Goal: Task Accomplishment & Management: Complete application form

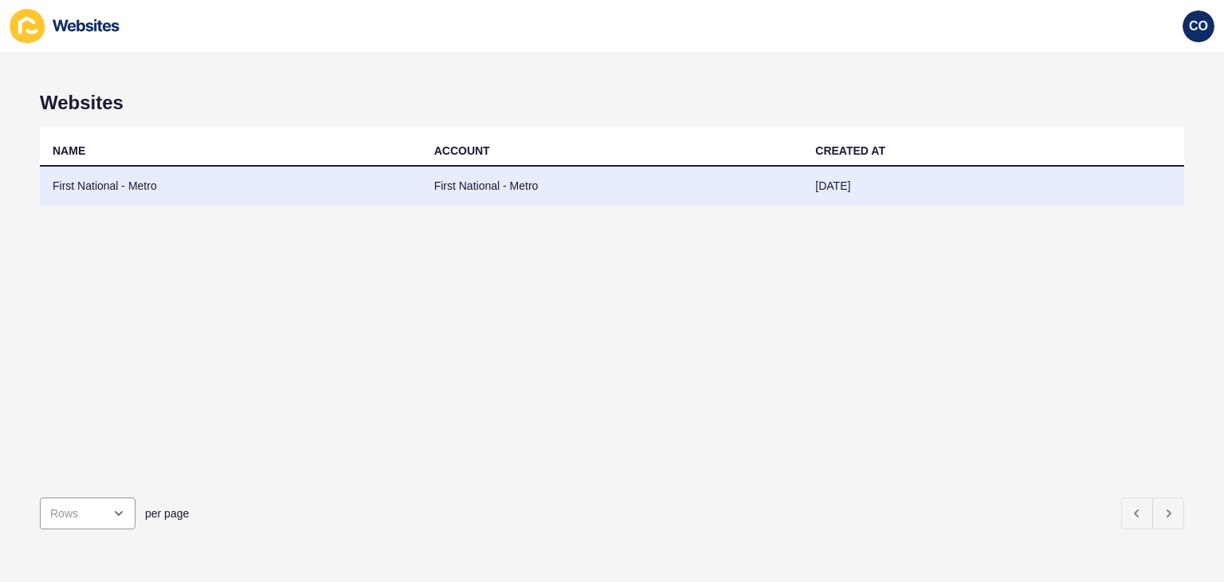
click at [427, 180] on td "First National - Metro" at bounding box center [613, 186] width 382 height 39
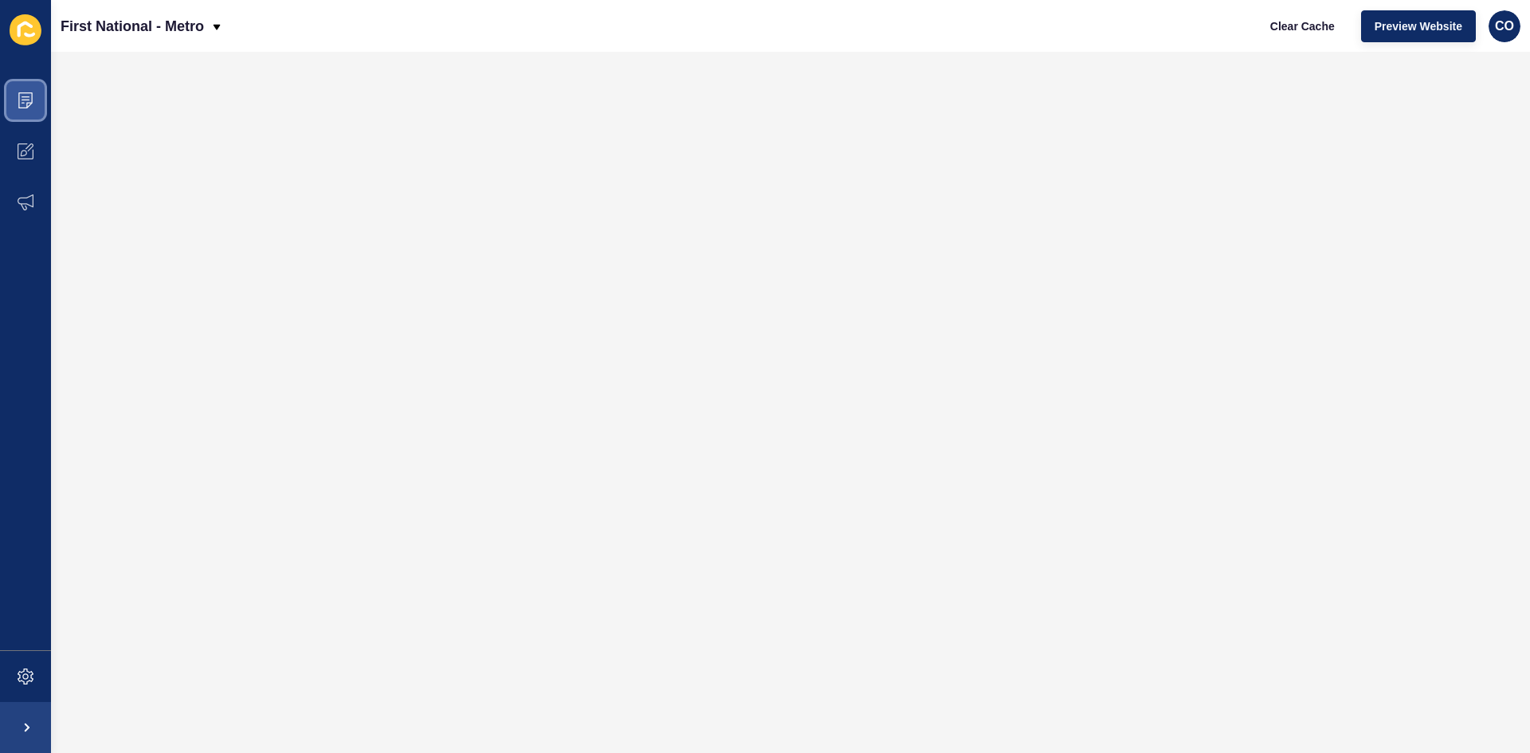
click at [32, 100] on icon at bounding box center [26, 100] width 16 height 16
click at [32, 105] on icon at bounding box center [26, 100] width 16 height 16
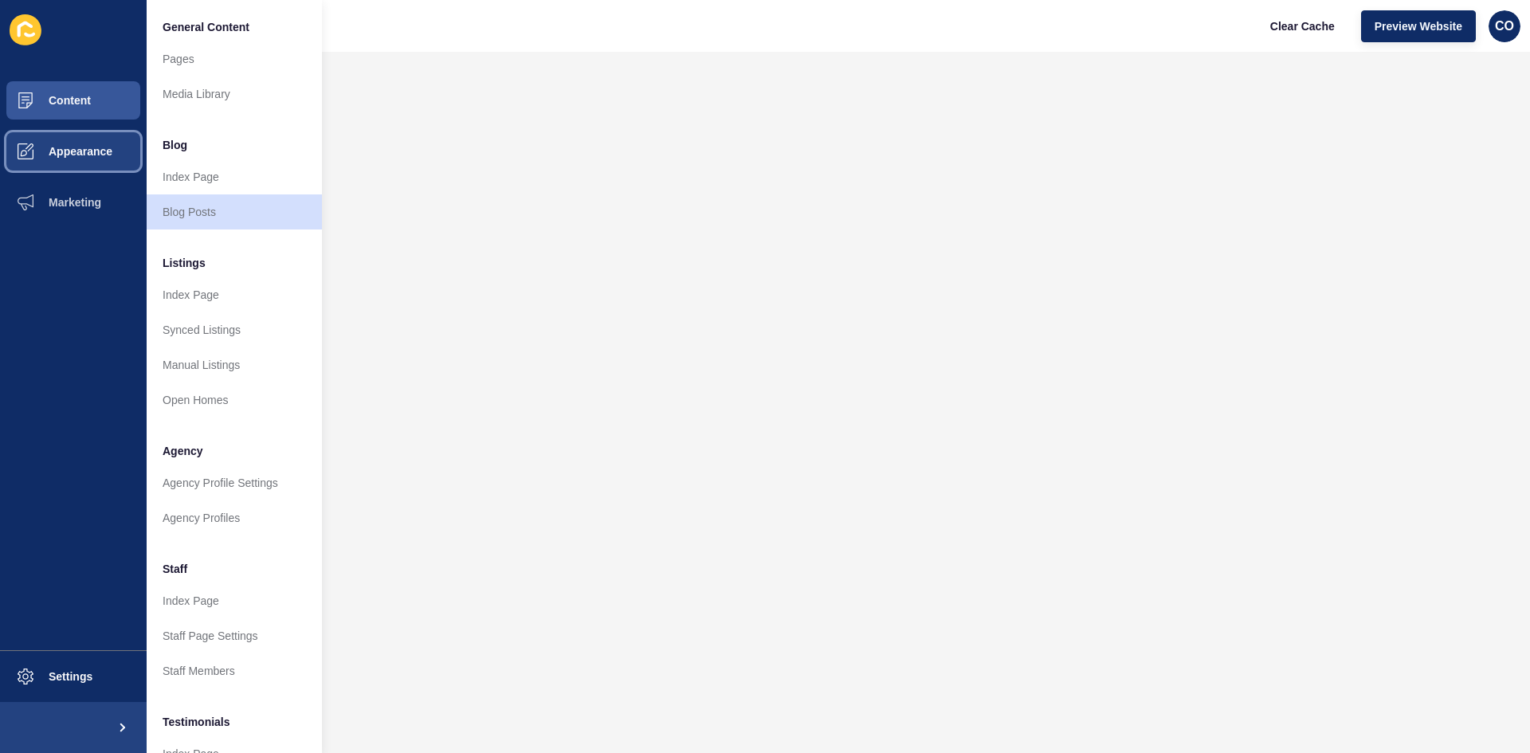
click at [102, 149] on span "Appearance" at bounding box center [55, 151] width 115 height 13
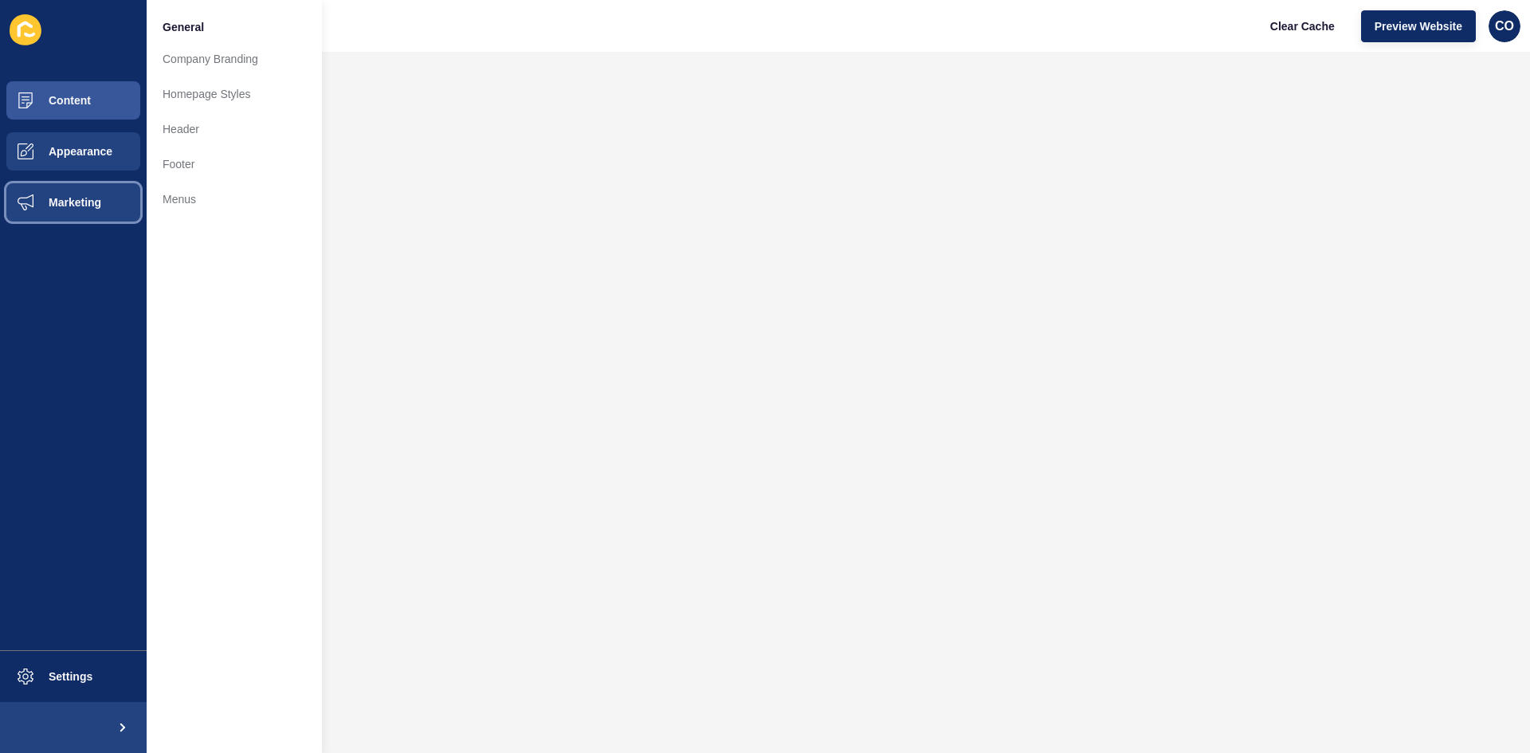
click at [96, 199] on span "Marketing" at bounding box center [50, 202] width 104 height 13
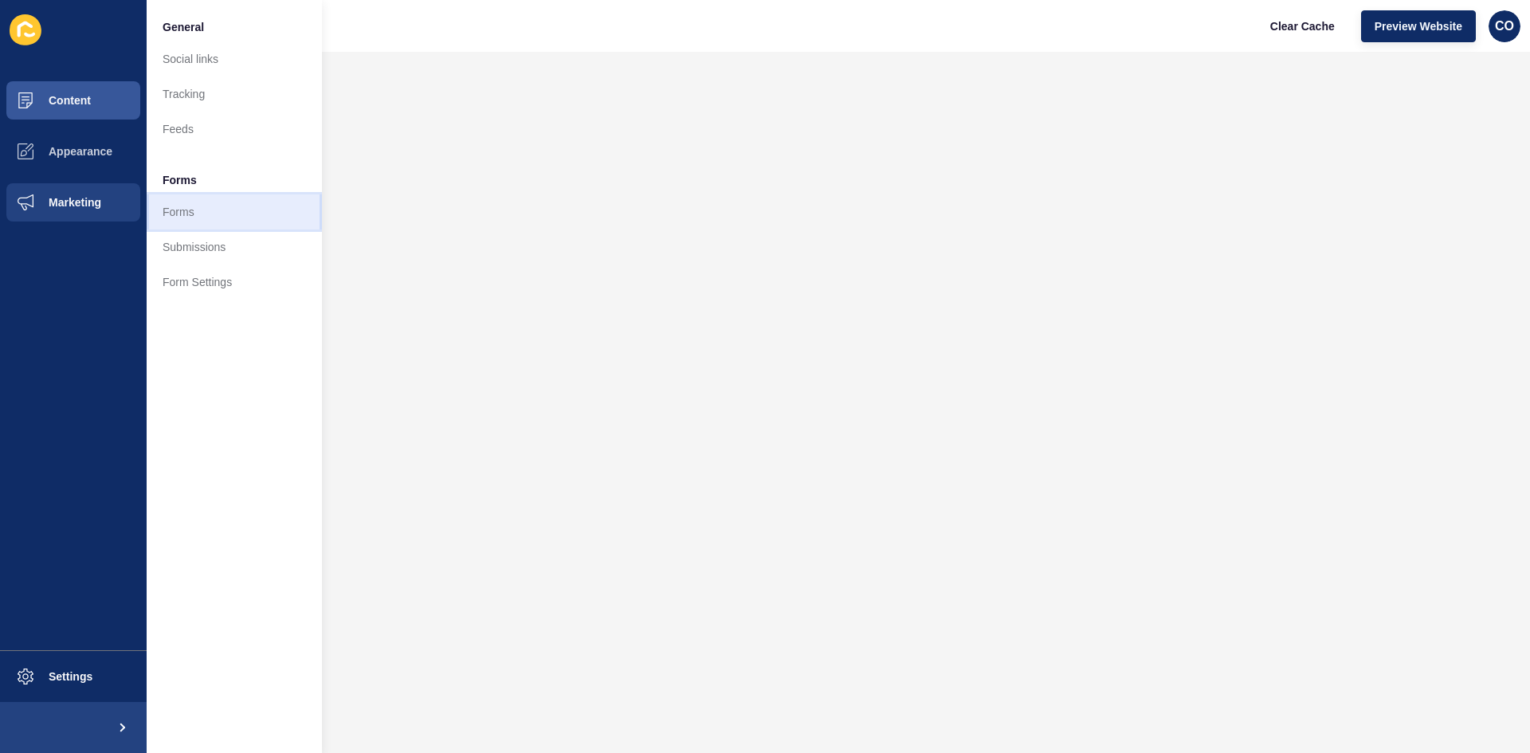
click at [181, 202] on link "Forms" at bounding box center [234, 211] width 175 height 35
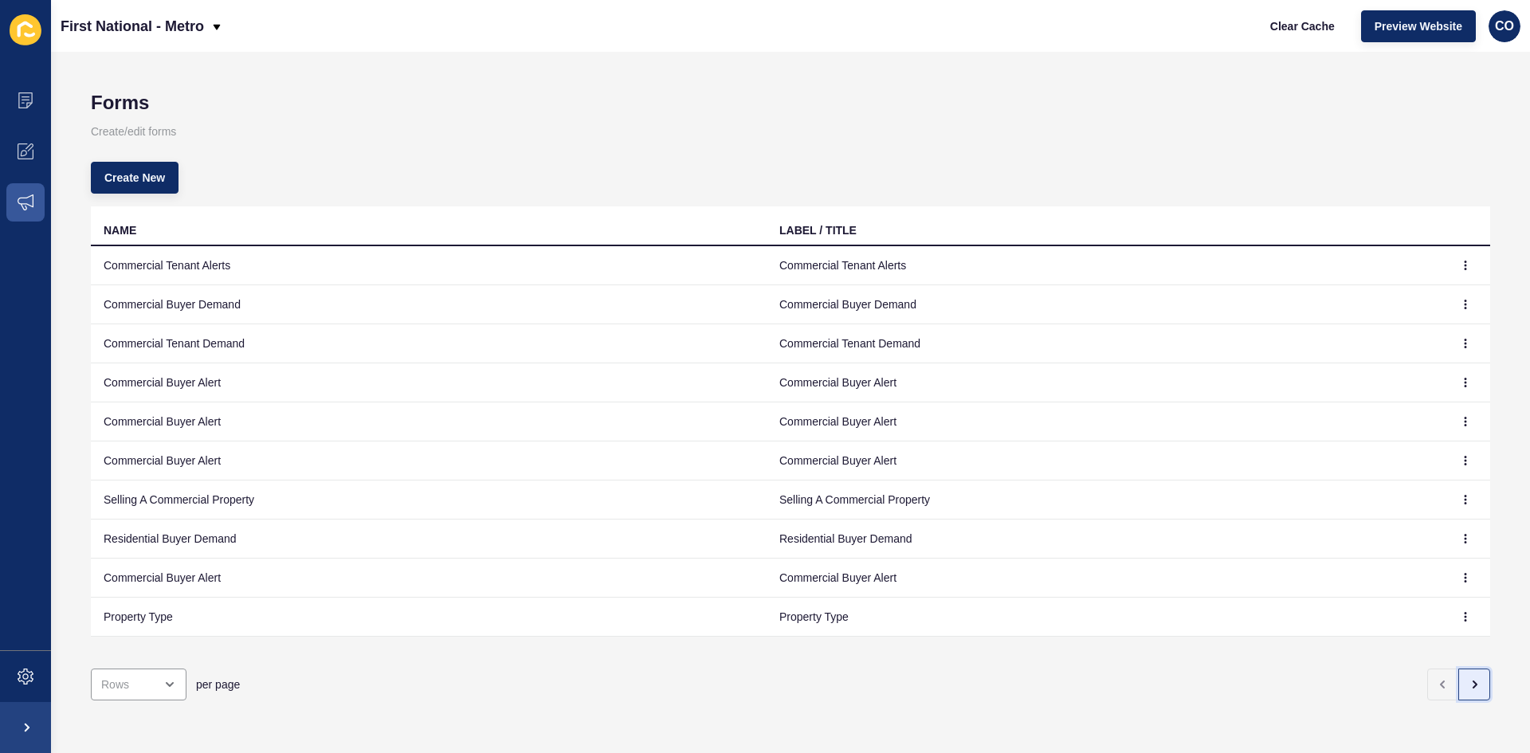
click at [1223, 581] on icon "button" at bounding box center [1474, 684] width 13 height 13
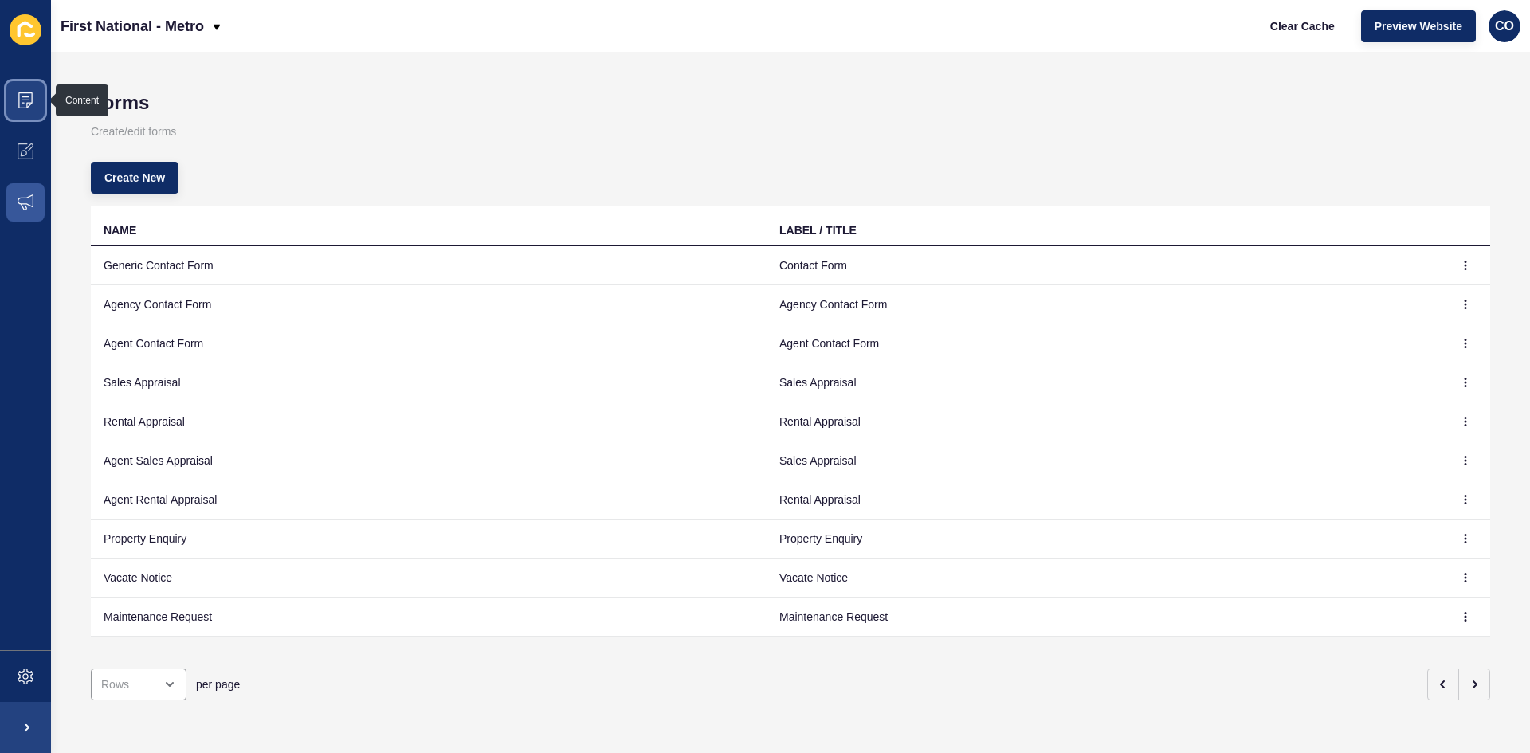
click at [13, 84] on span at bounding box center [25, 100] width 51 height 51
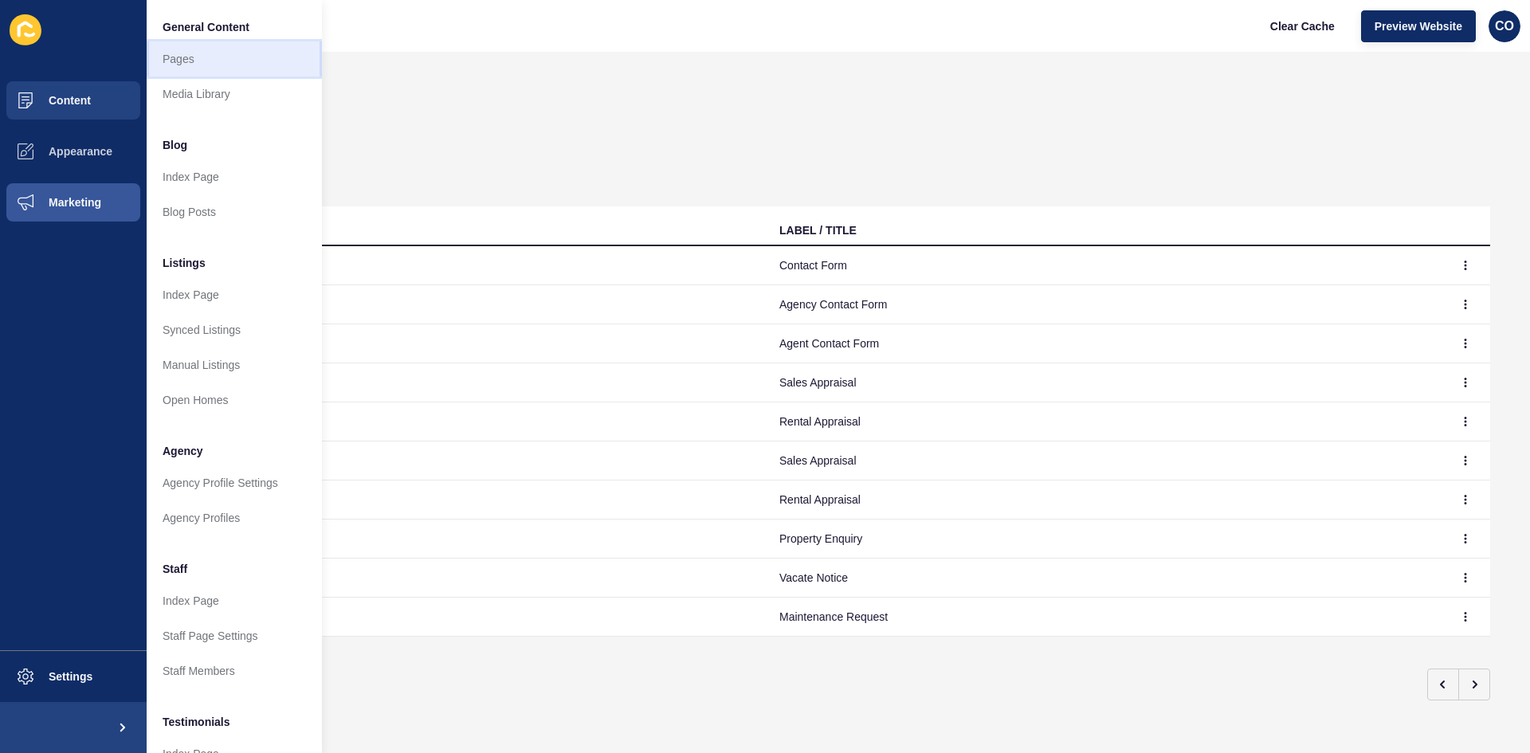
click at [200, 62] on link "Pages" at bounding box center [234, 58] width 175 height 35
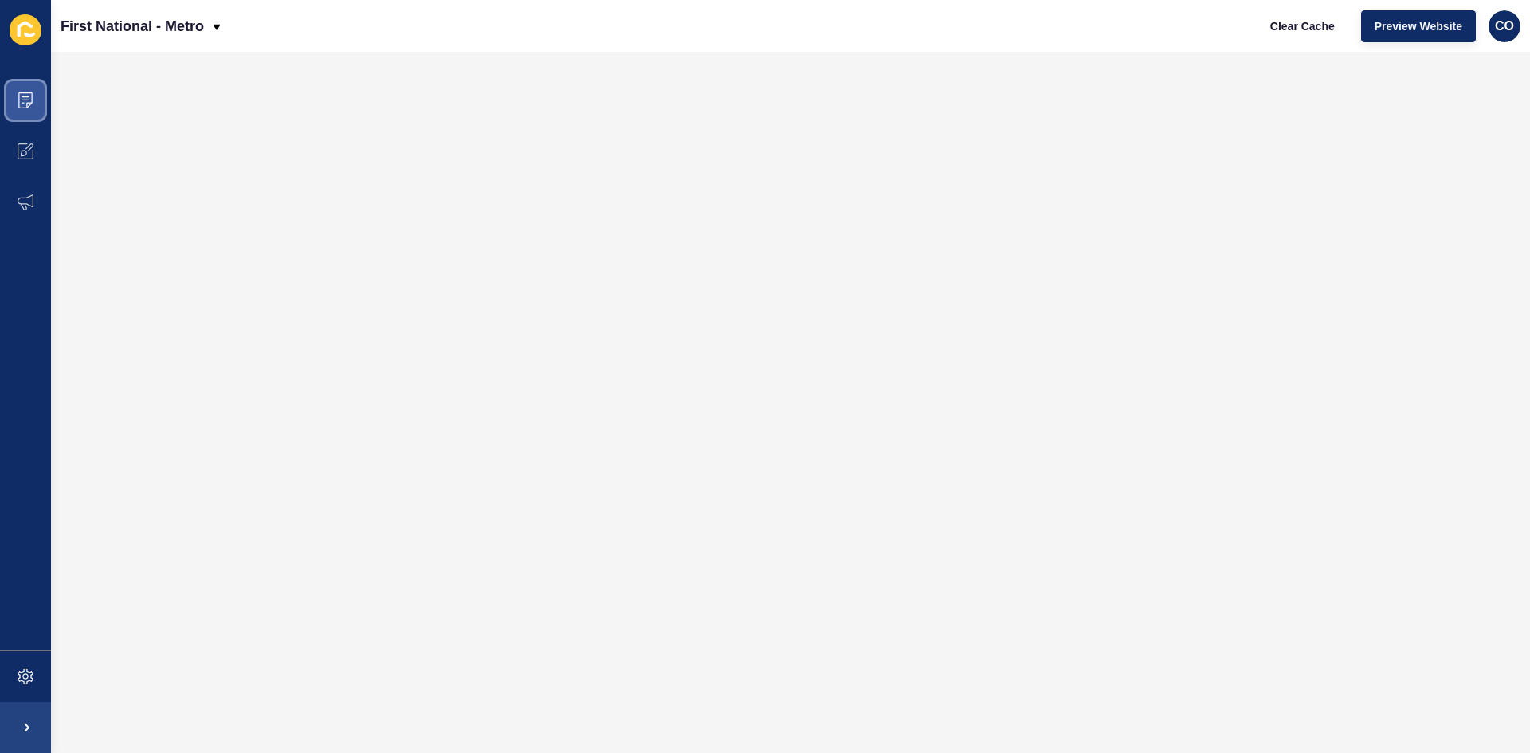
click at [33, 108] on span at bounding box center [25, 100] width 51 height 51
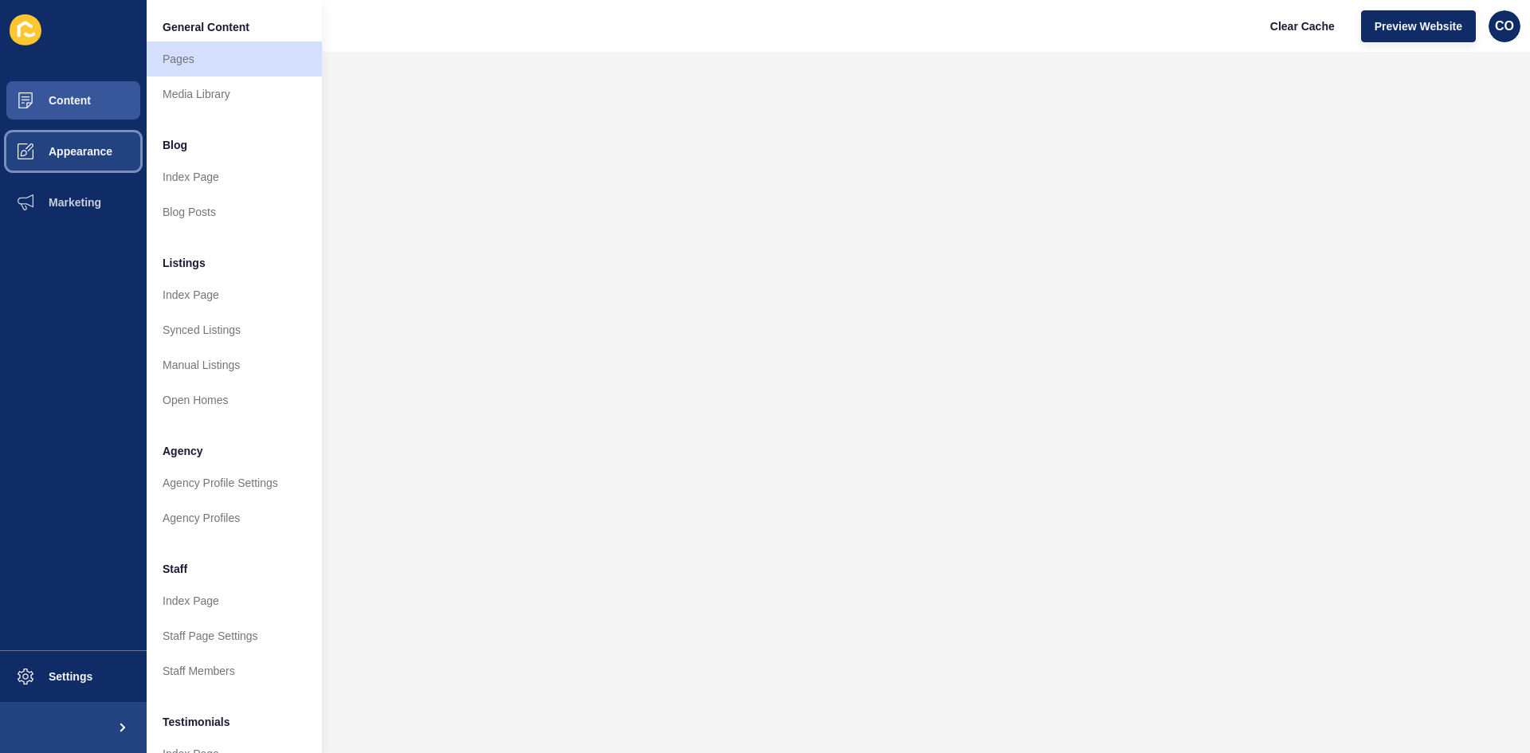
click at [95, 153] on span "Appearance" at bounding box center [55, 151] width 115 height 13
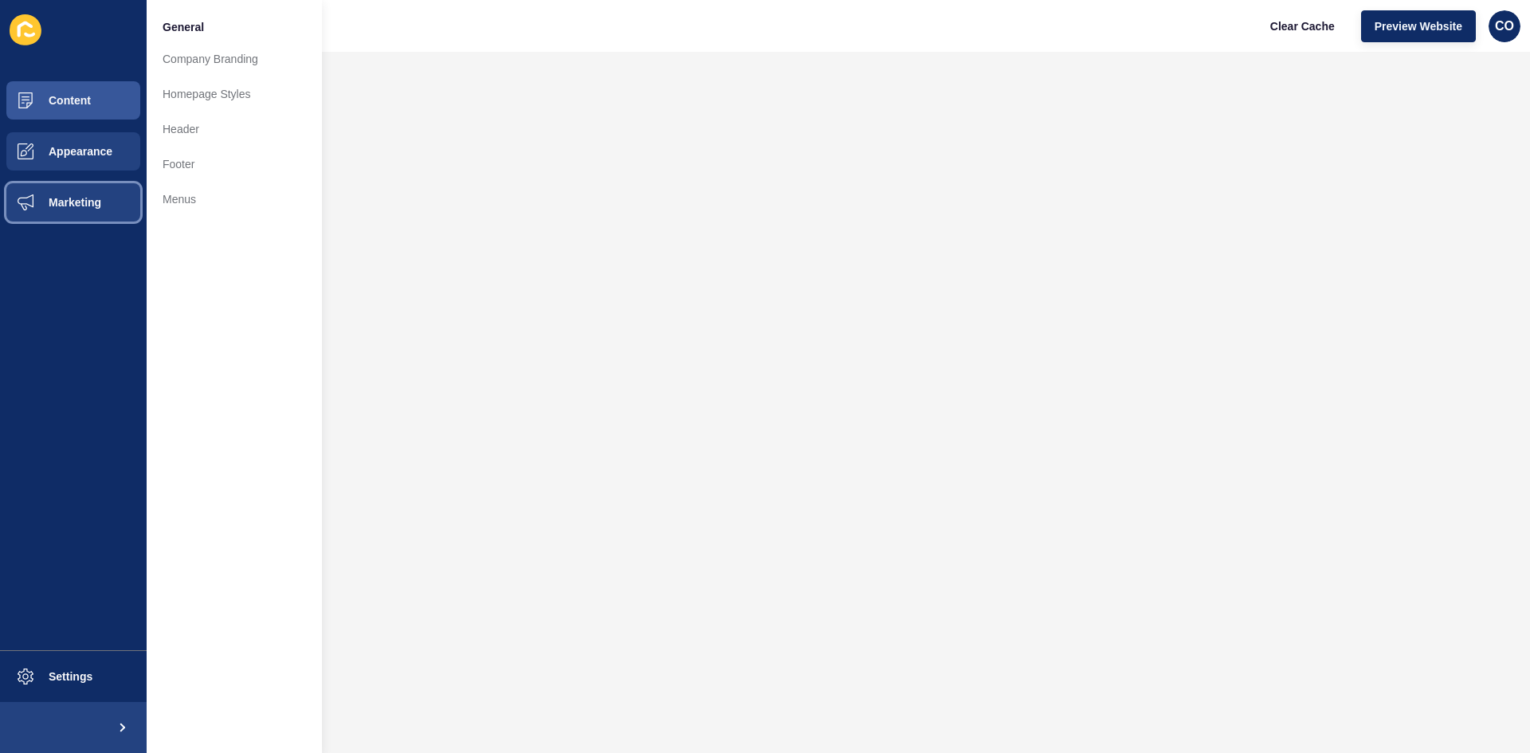
click at [89, 208] on span "Marketing" at bounding box center [50, 202] width 104 height 13
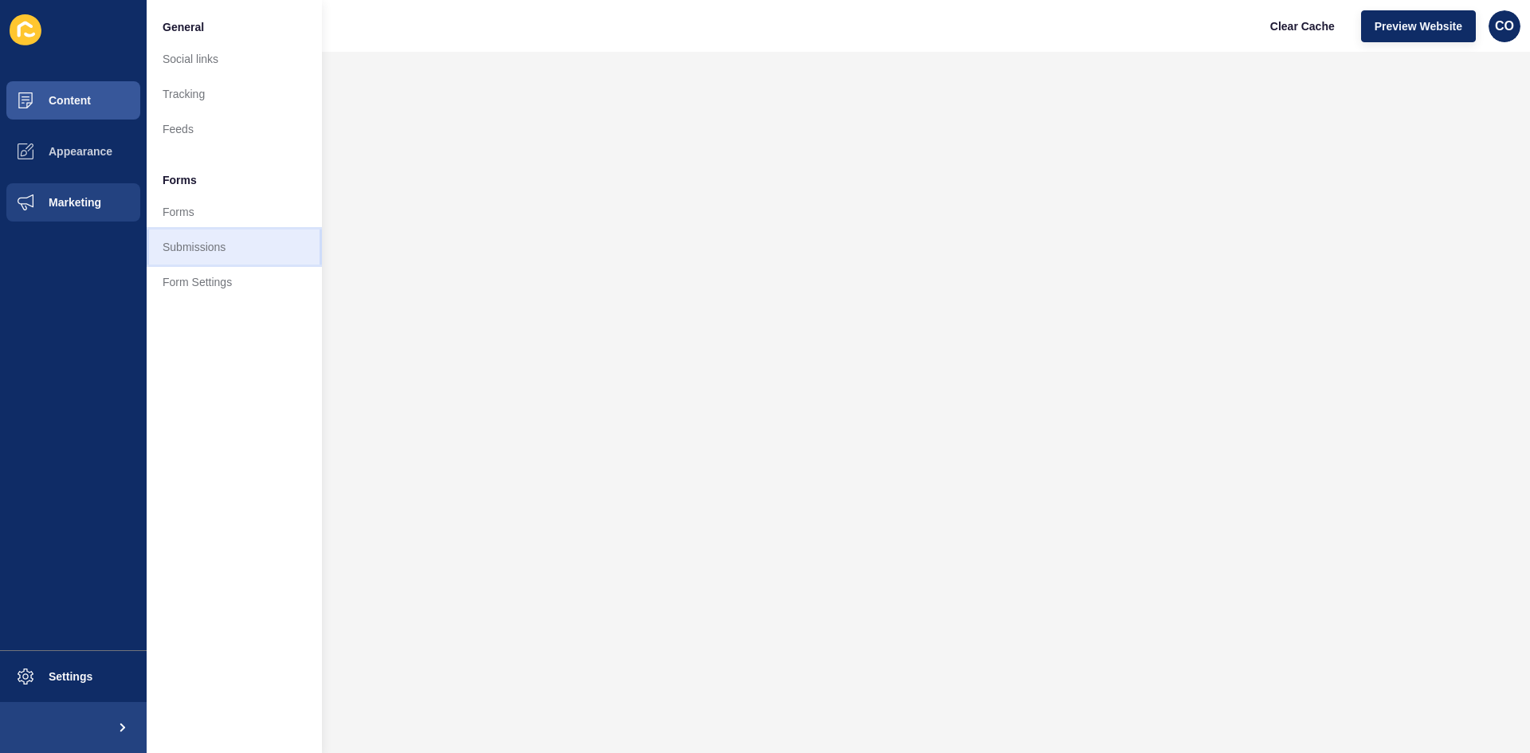
click at [189, 245] on link "Submissions" at bounding box center [234, 246] width 175 height 35
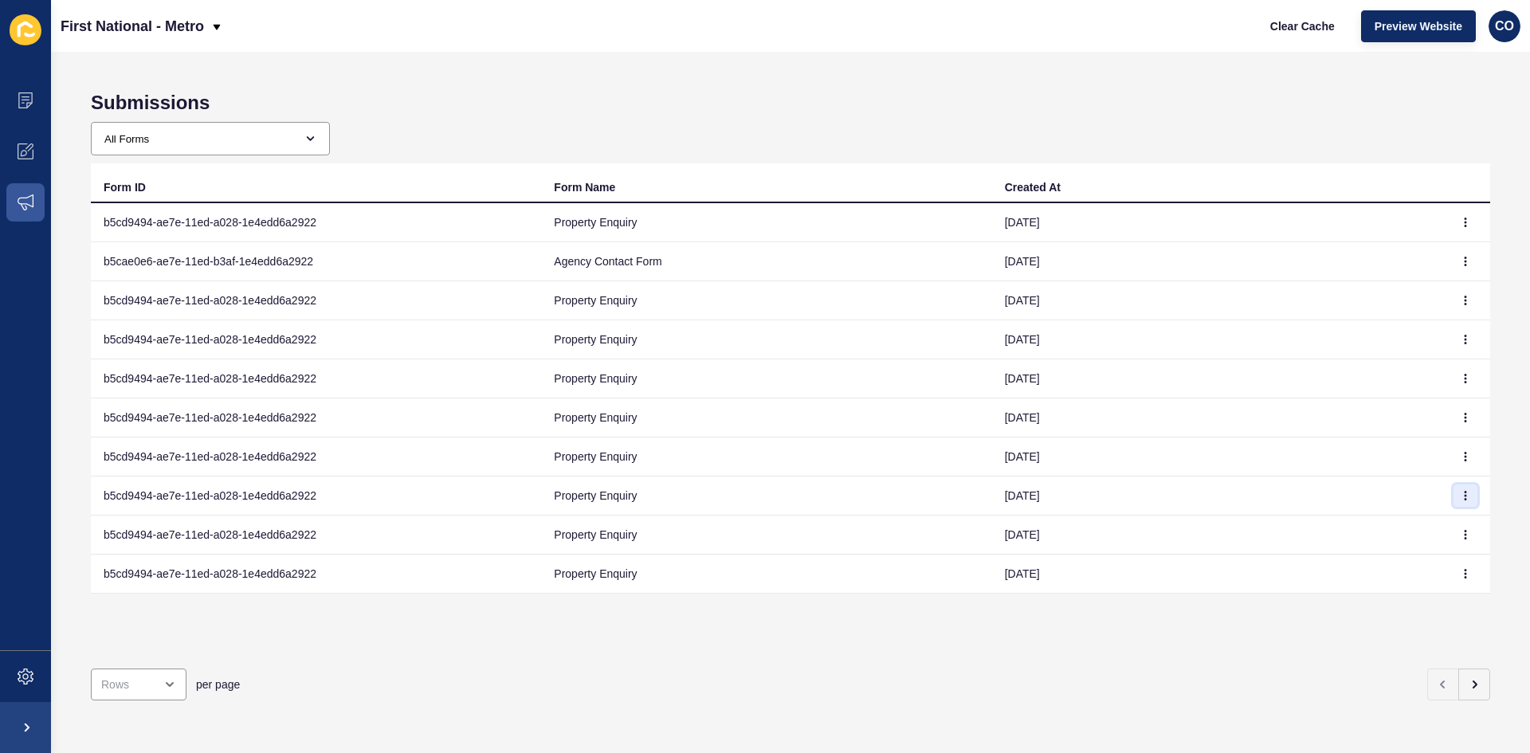
click at [1223, 497] on icon "button" at bounding box center [1466, 496] width 10 height 10
click at [37, 92] on span at bounding box center [25, 100] width 51 height 51
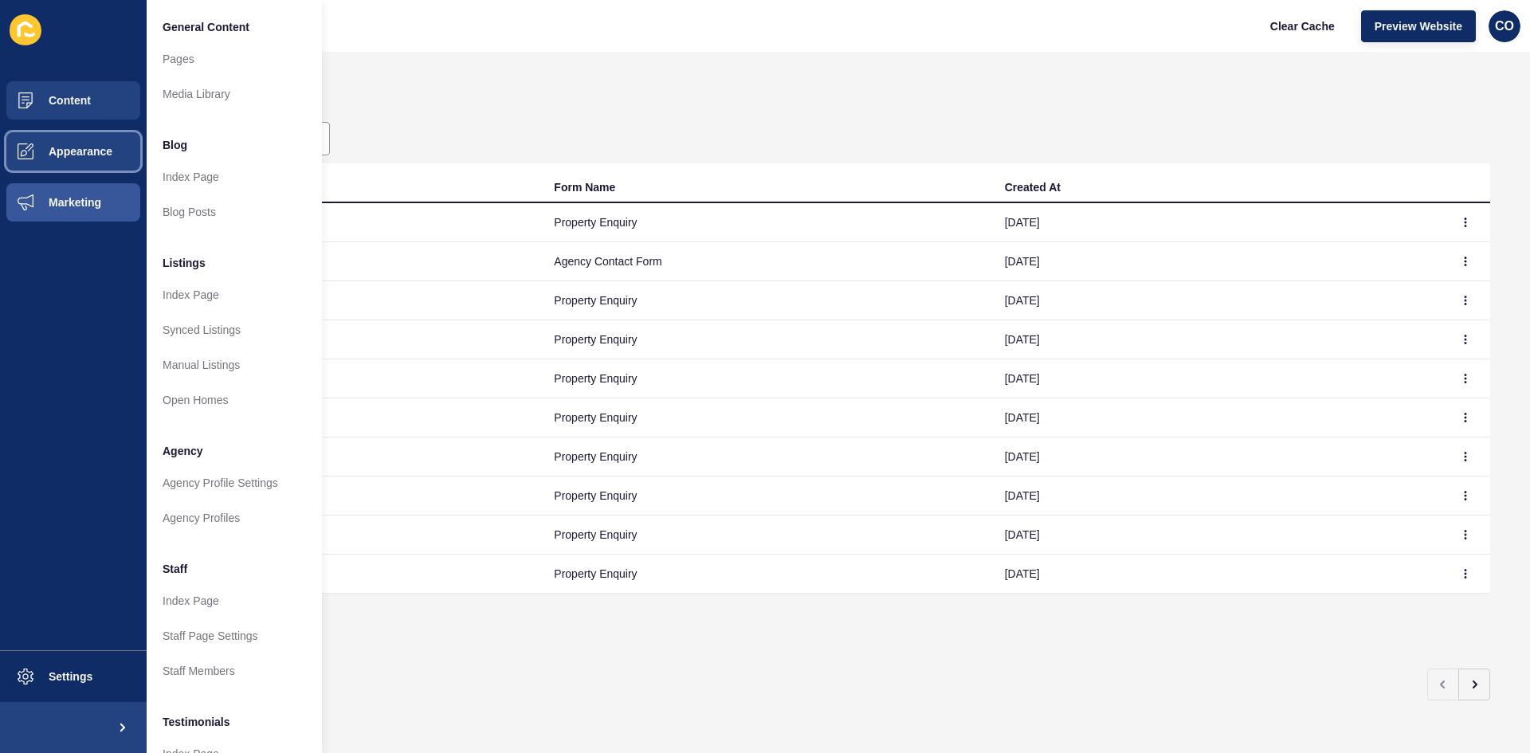
click at [104, 154] on span "Appearance" at bounding box center [55, 151] width 115 height 13
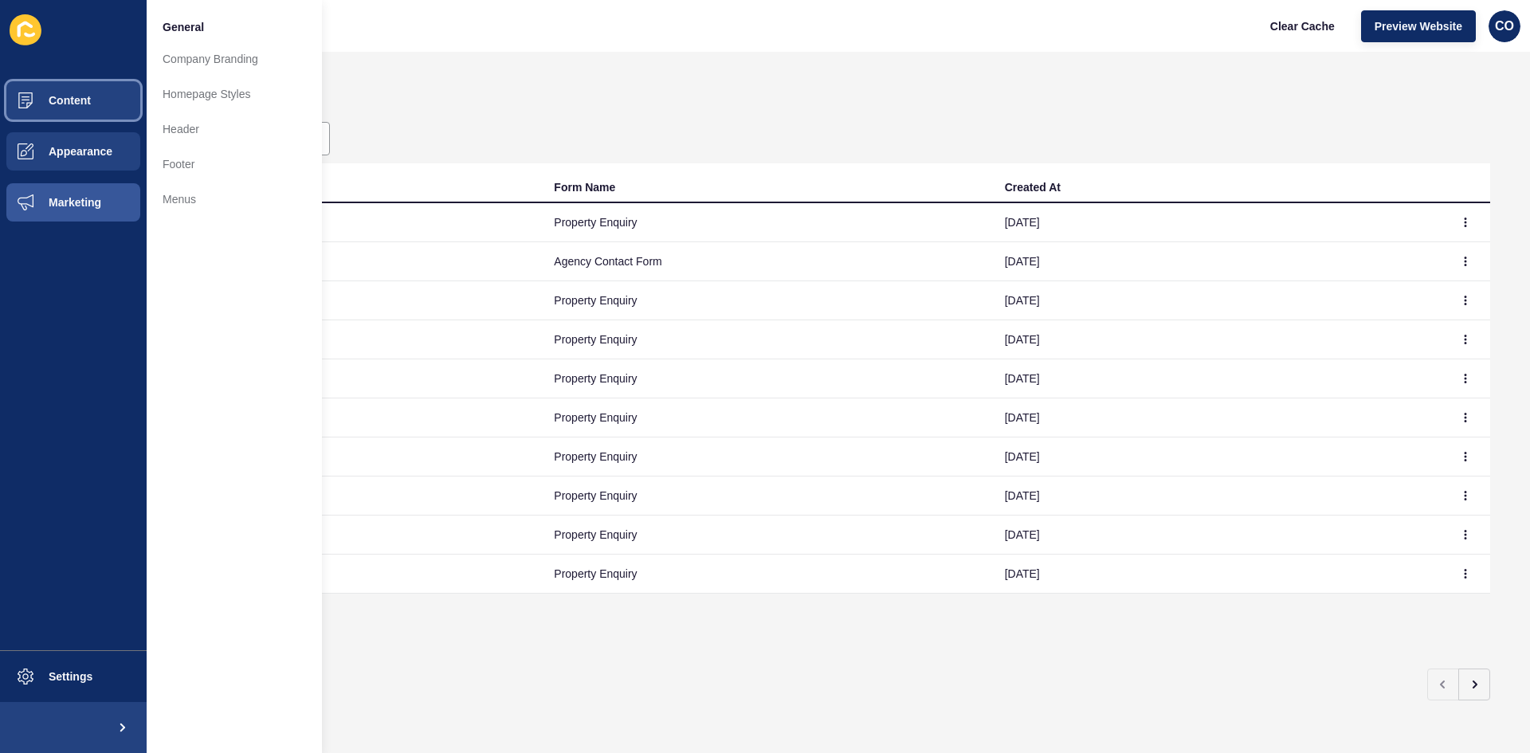
click at [88, 113] on button "Content" at bounding box center [73, 100] width 147 height 51
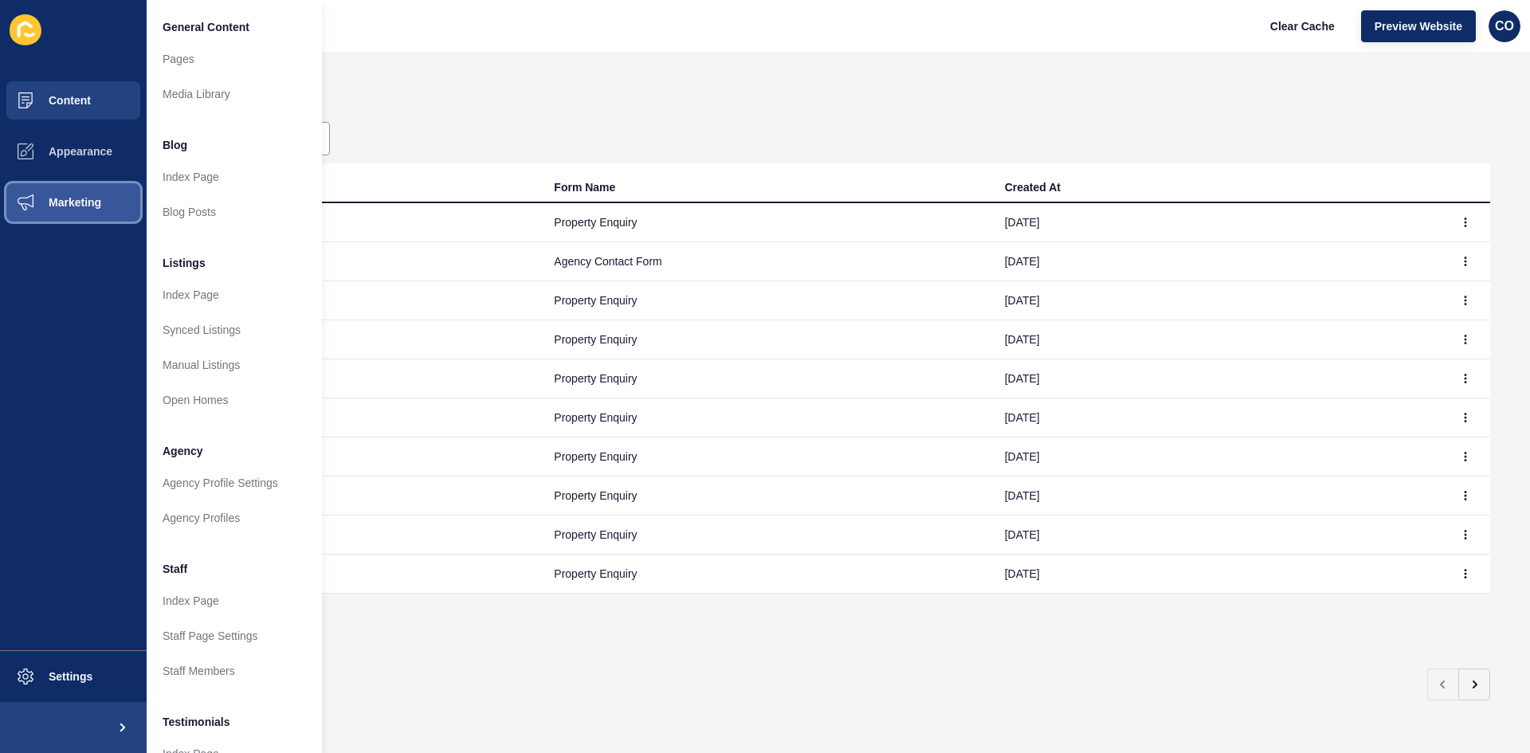
click at [89, 205] on span "Marketing" at bounding box center [50, 202] width 104 height 13
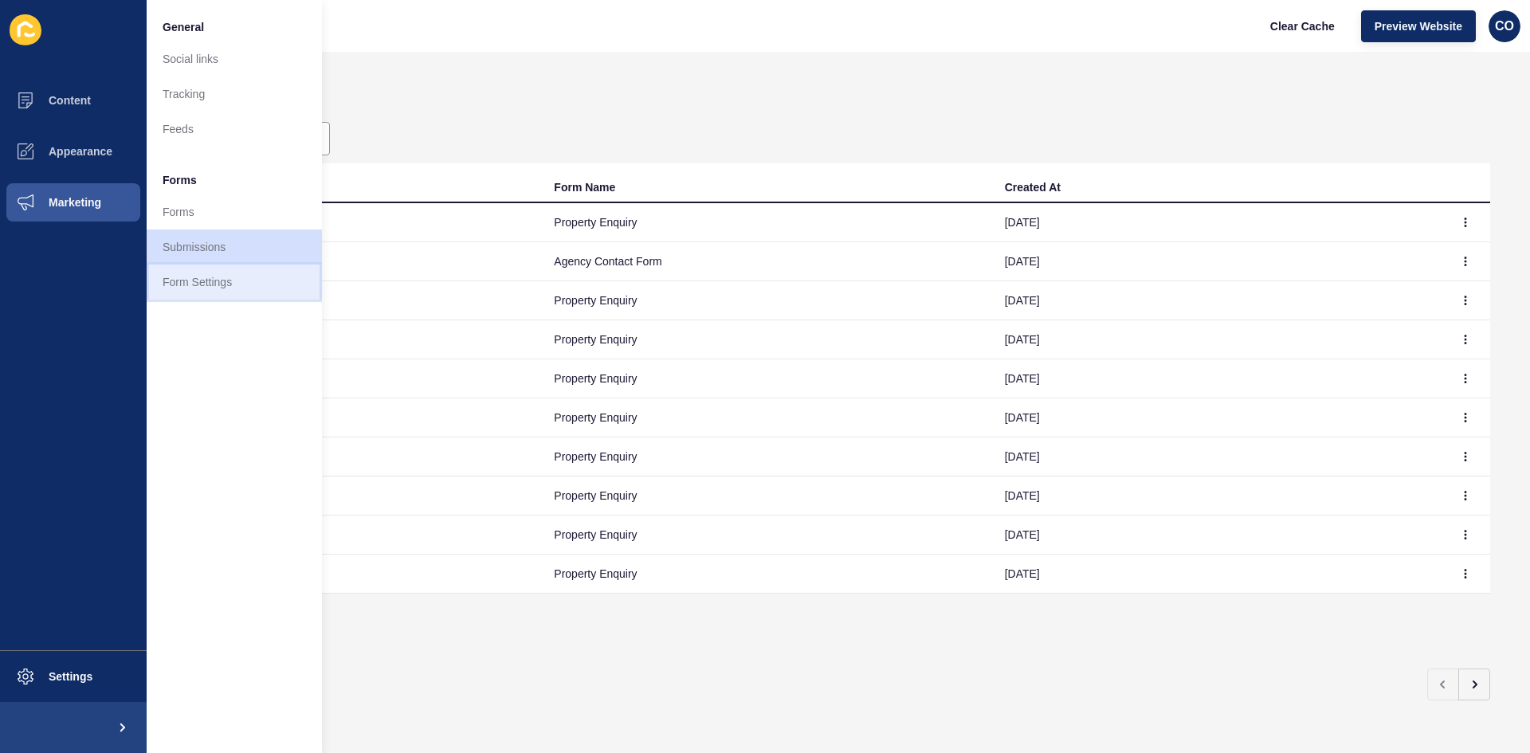
click at [189, 282] on link "Form Settings" at bounding box center [234, 282] width 175 height 35
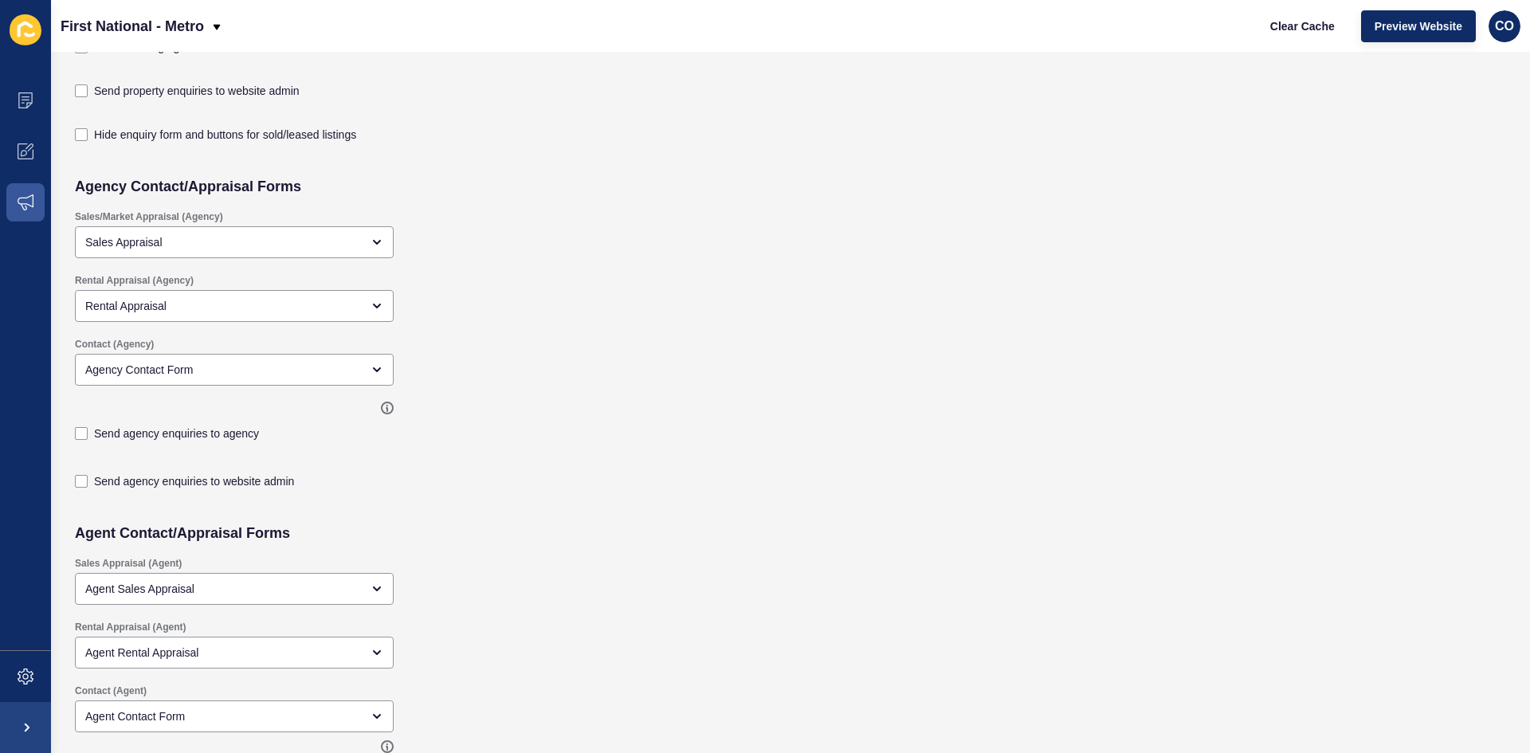
scroll to position [319, 0]
click at [25, 202] on icon at bounding box center [26, 202] width 16 height 16
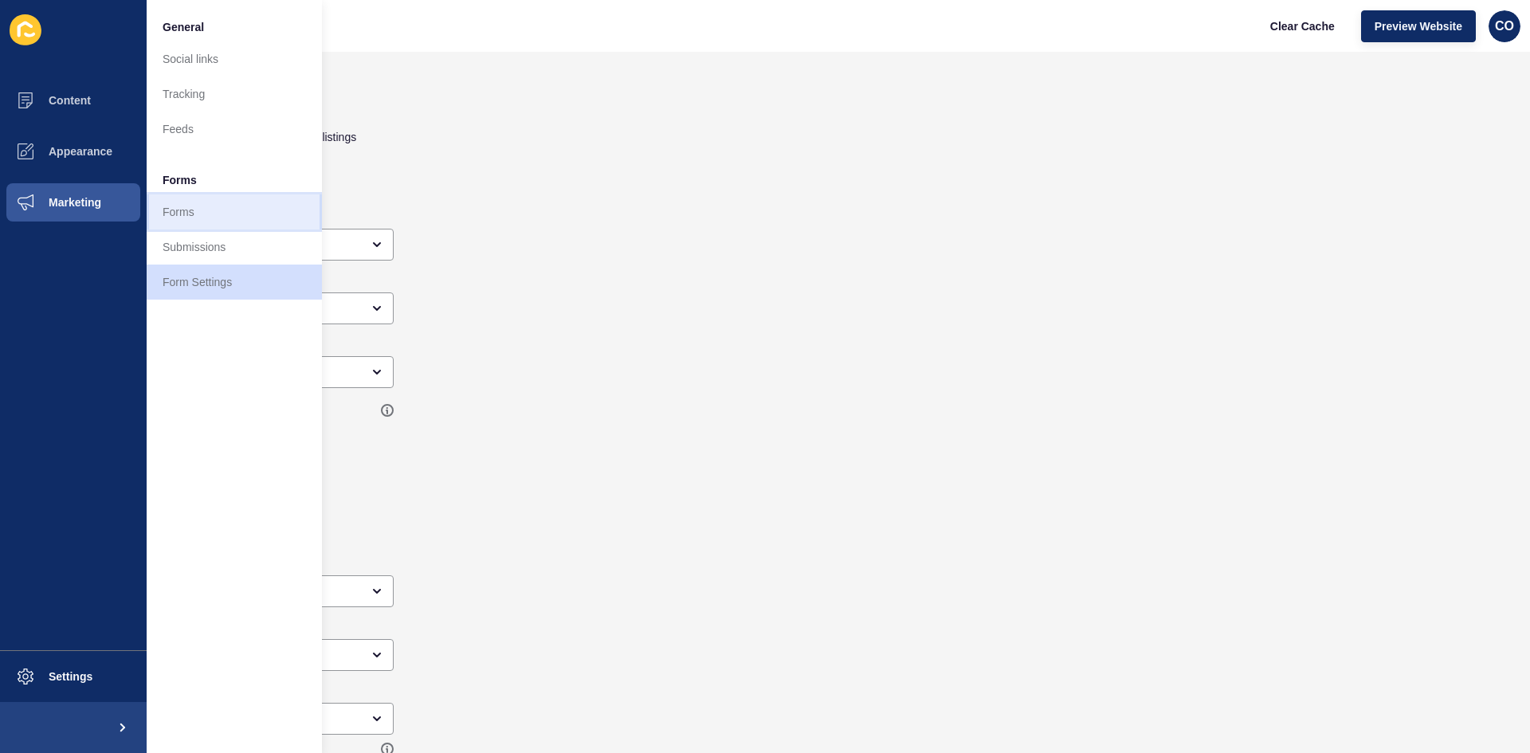
click at [175, 213] on link "Forms" at bounding box center [234, 211] width 175 height 35
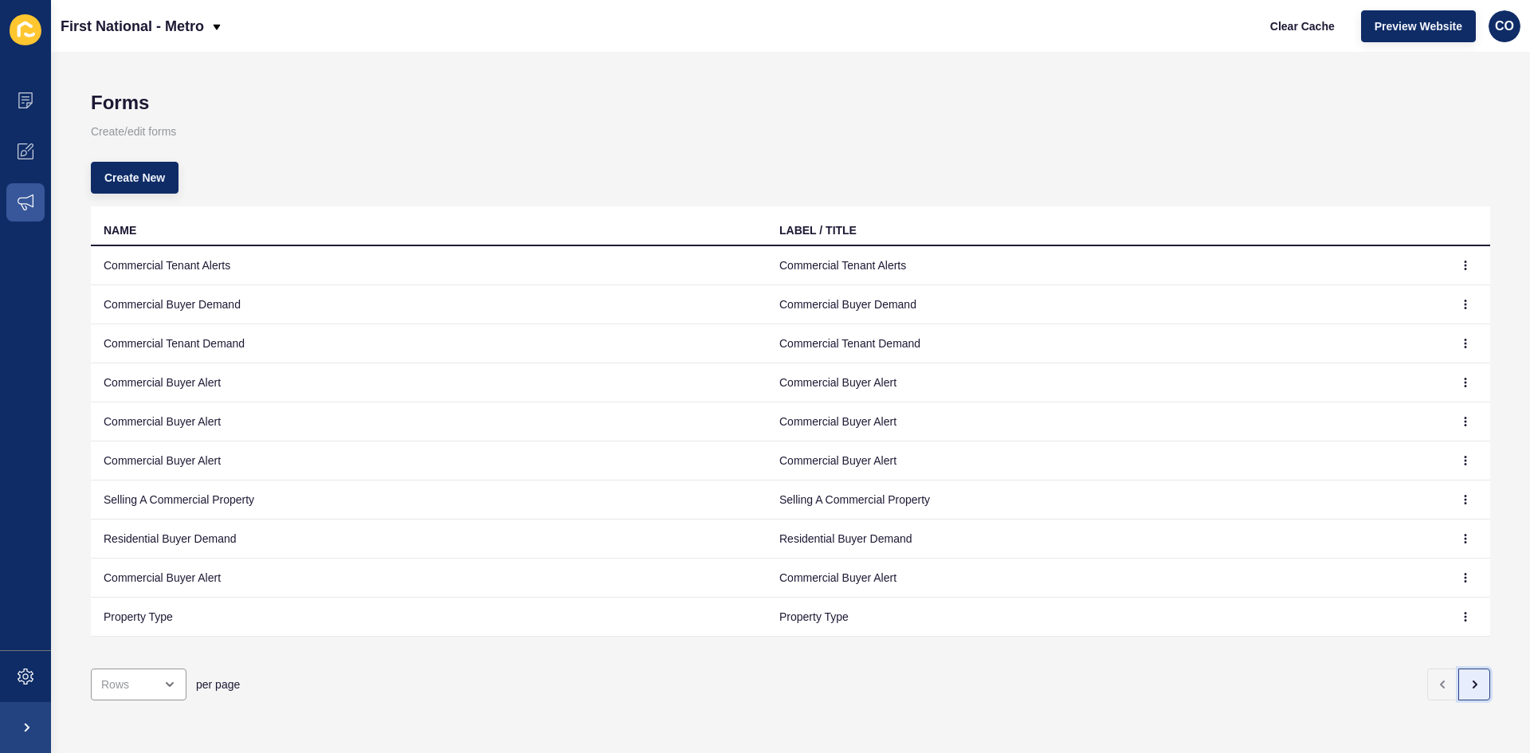
click at [1223, 581] on icon "button" at bounding box center [1474, 684] width 13 height 13
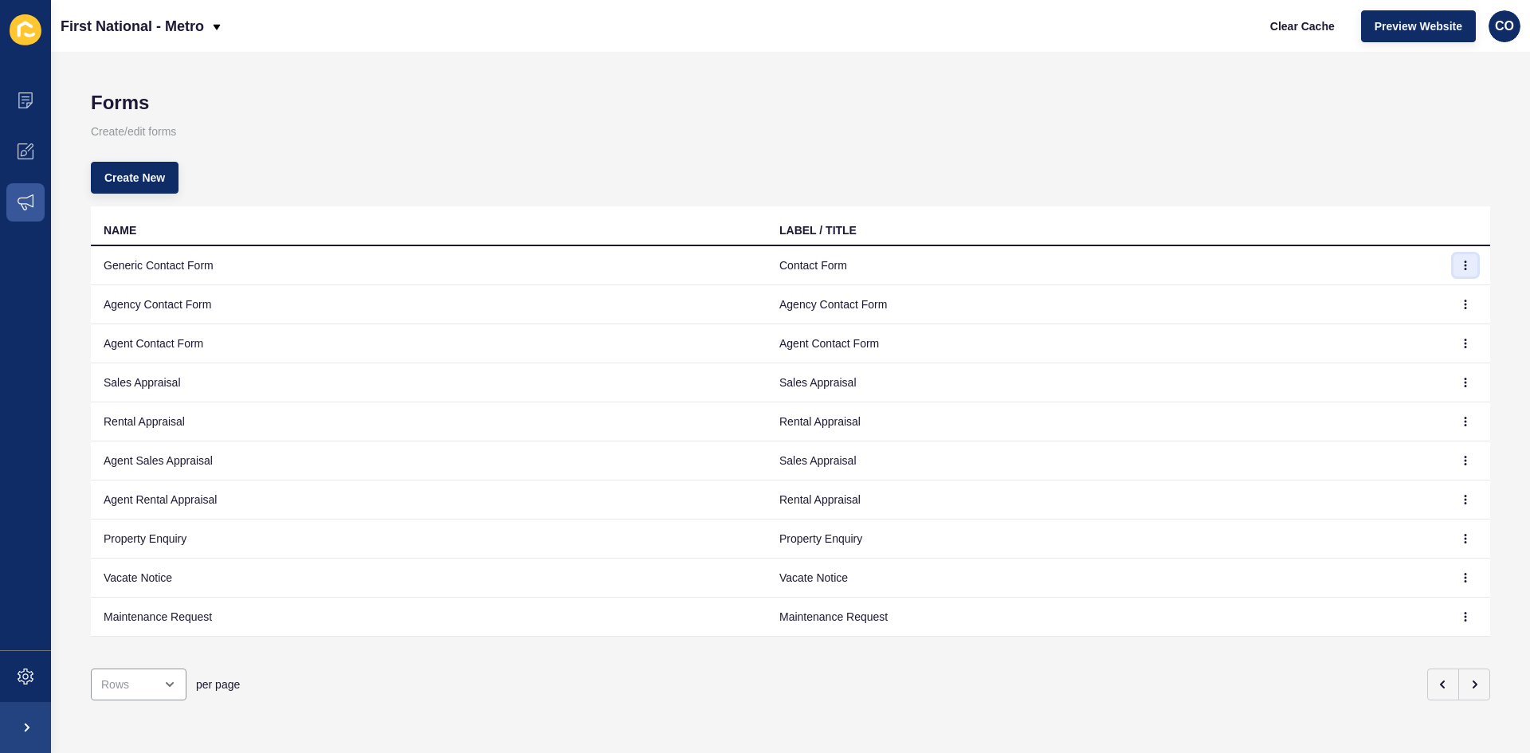
click at [1223, 263] on button "button" at bounding box center [1465, 265] width 24 height 22
click at [1223, 293] on link "Edit" at bounding box center [1410, 297] width 112 height 35
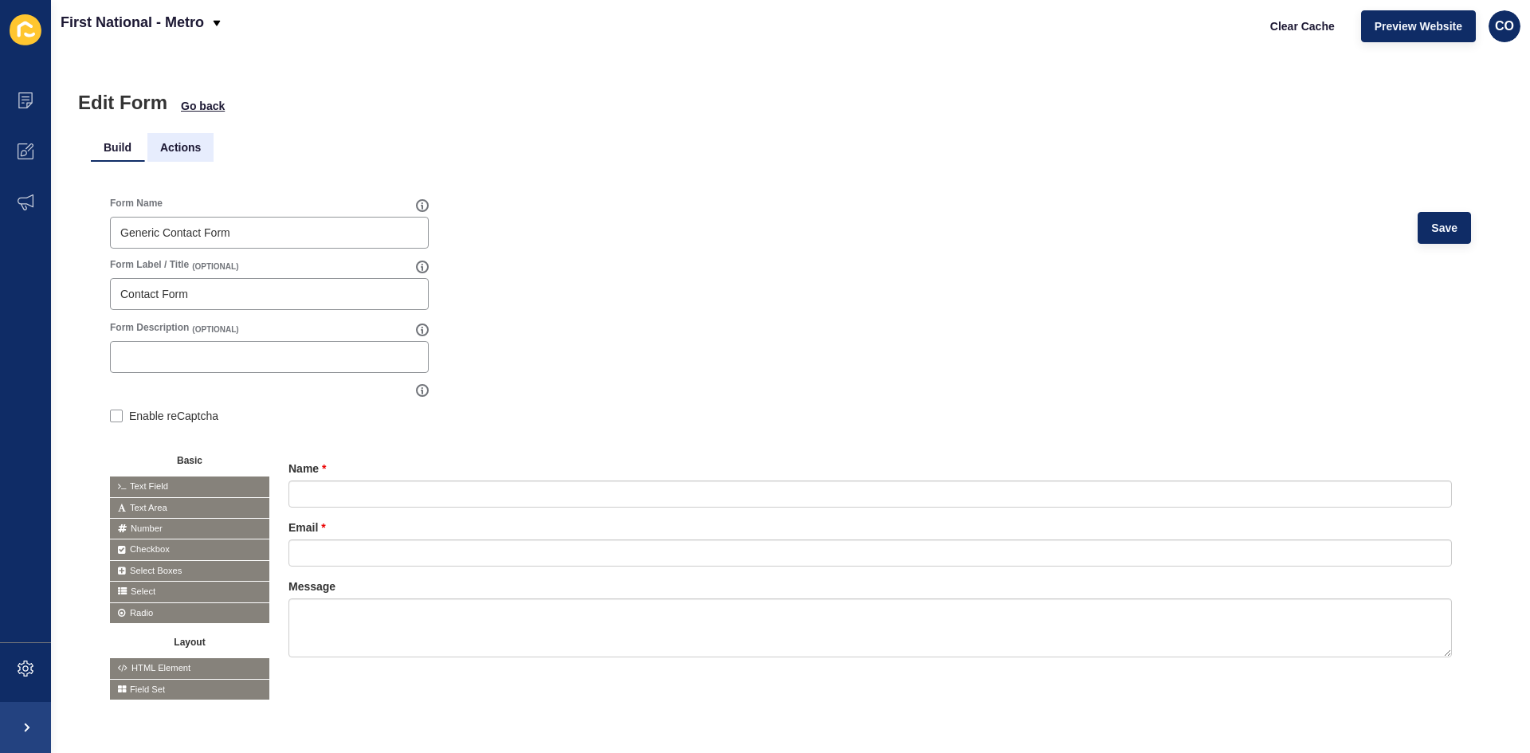
click at [180, 147] on li "Actions" at bounding box center [180, 147] width 66 height 29
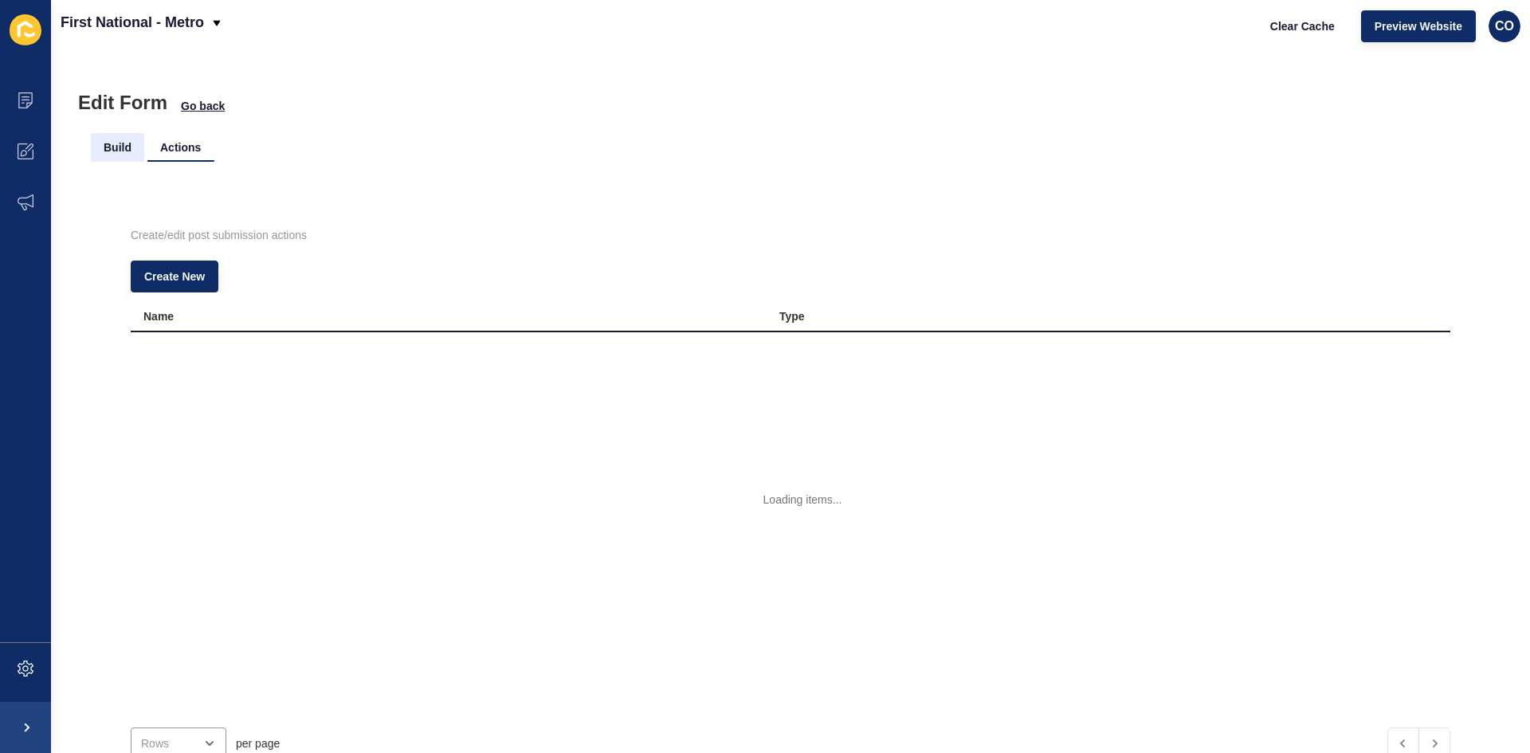
click at [117, 150] on li "Build" at bounding box center [117, 147] width 53 height 29
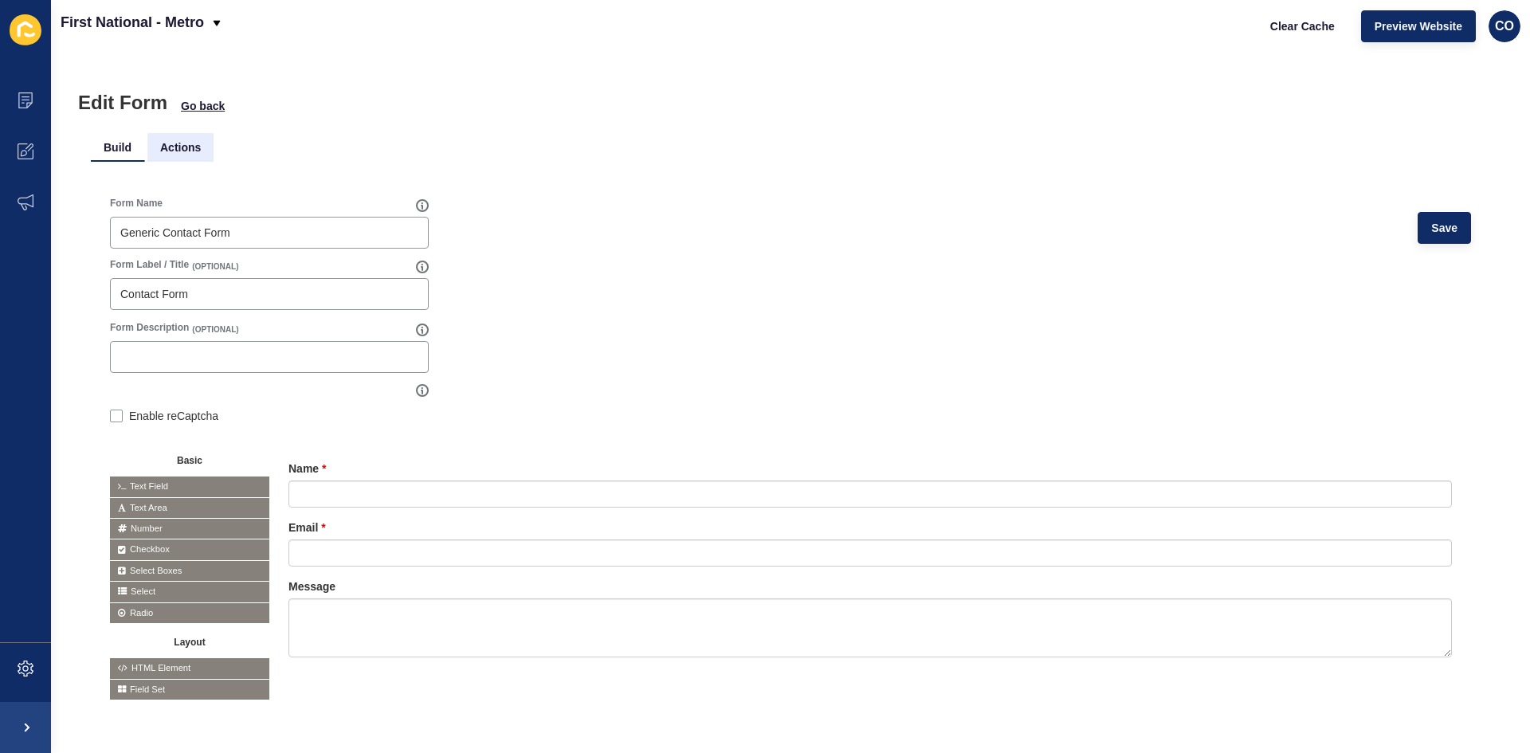
click at [160, 147] on li "Actions" at bounding box center [180, 147] width 66 height 29
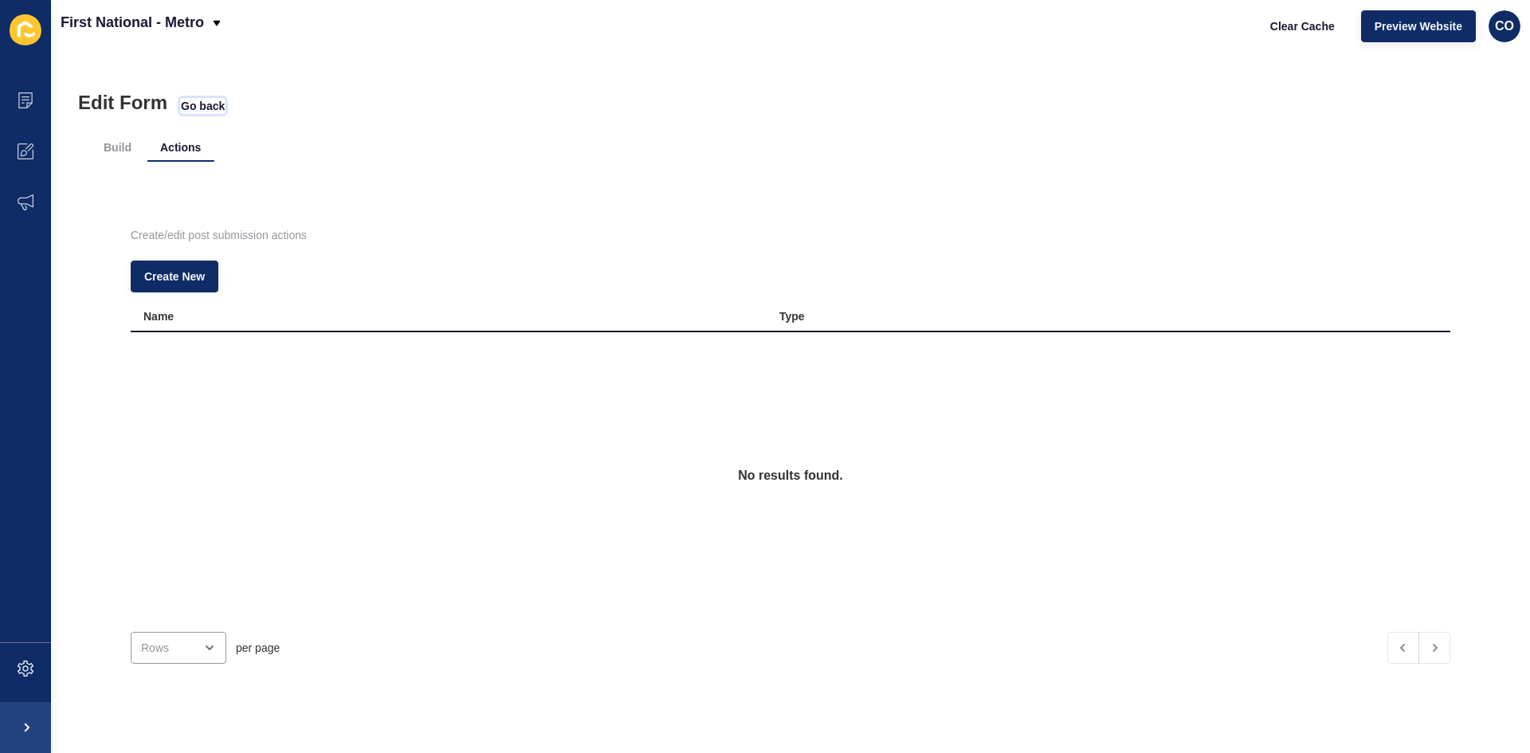
click at [215, 103] on span "Go back" at bounding box center [203, 106] width 44 height 16
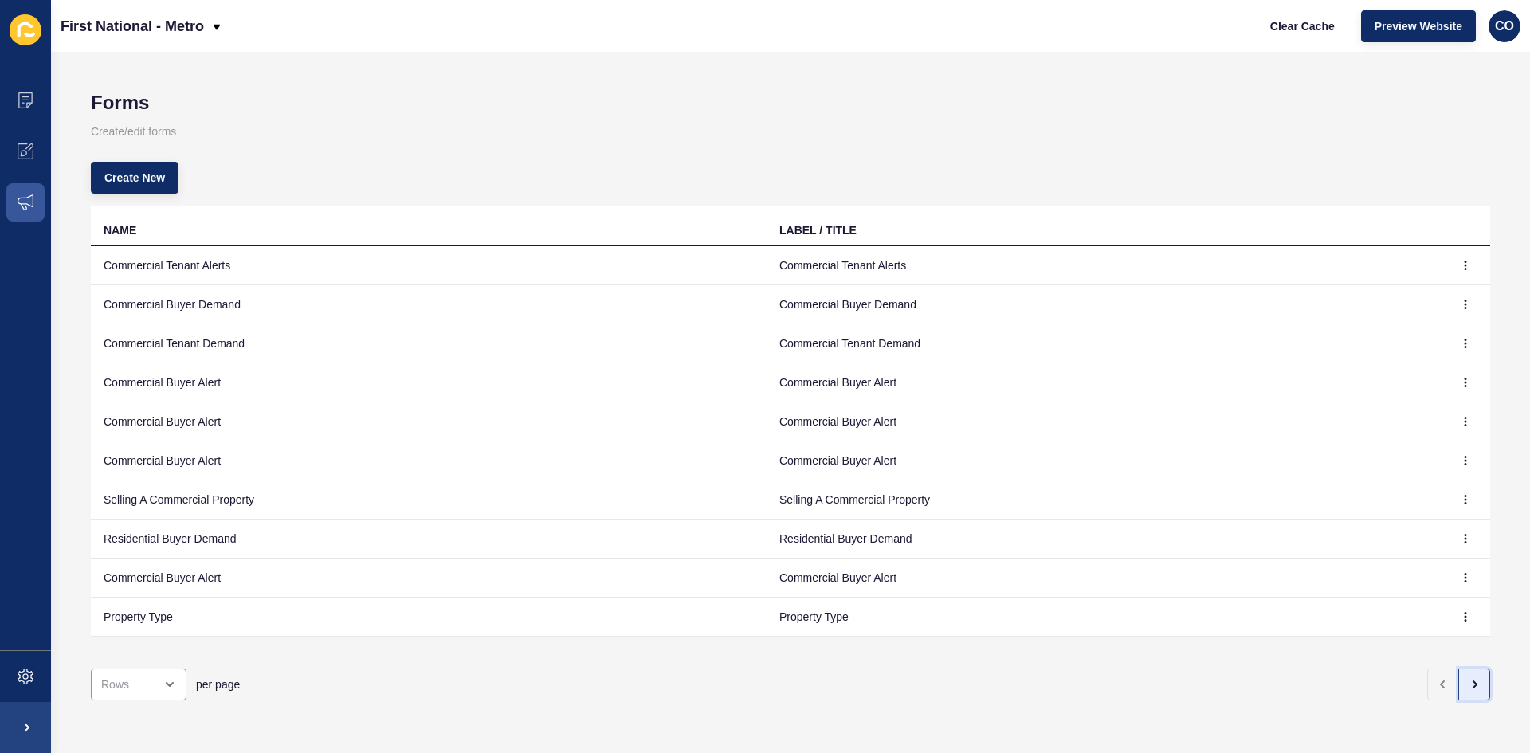
click at [1223, 581] on icon "button" at bounding box center [1474, 684] width 3 height 6
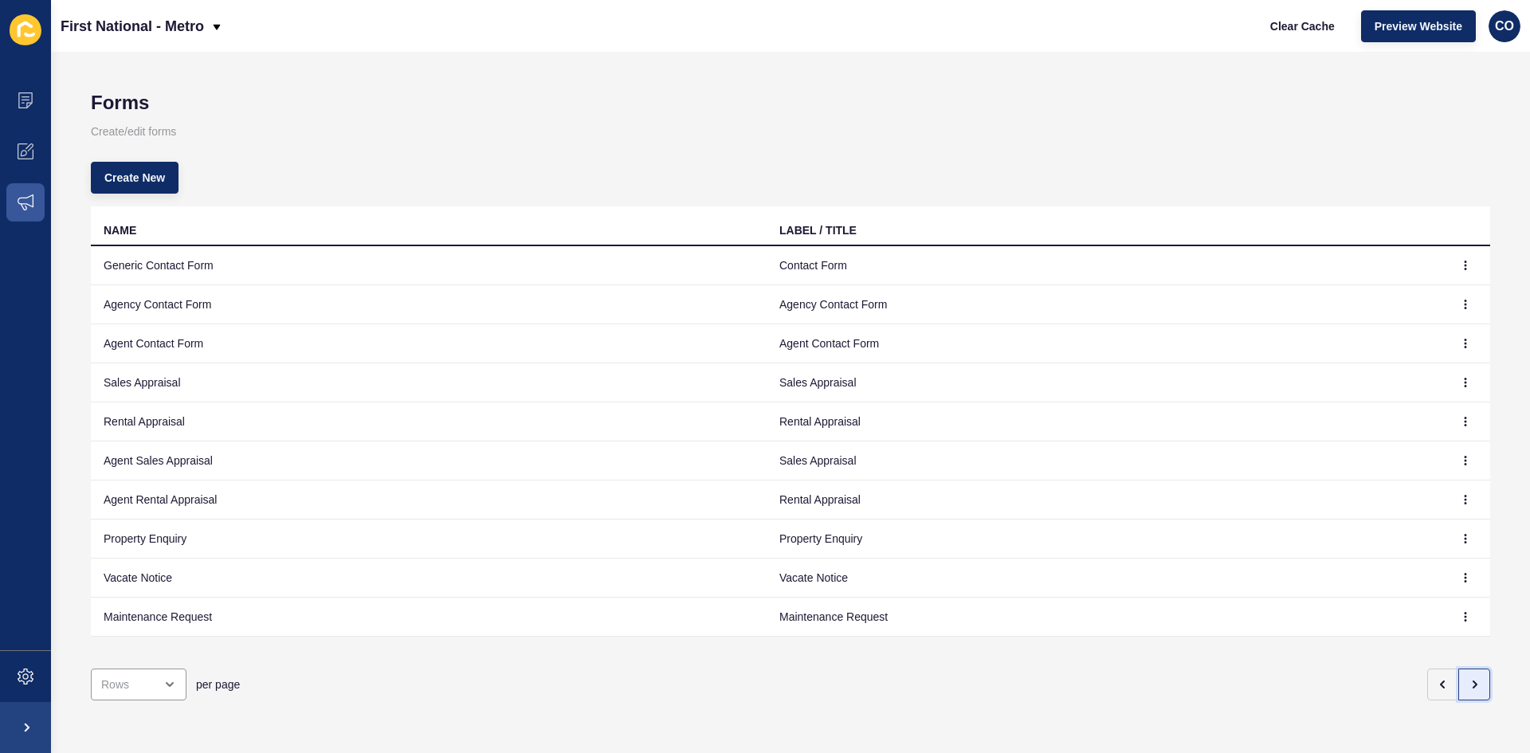
click at [1223, 581] on icon "button" at bounding box center [1474, 684] width 3 height 6
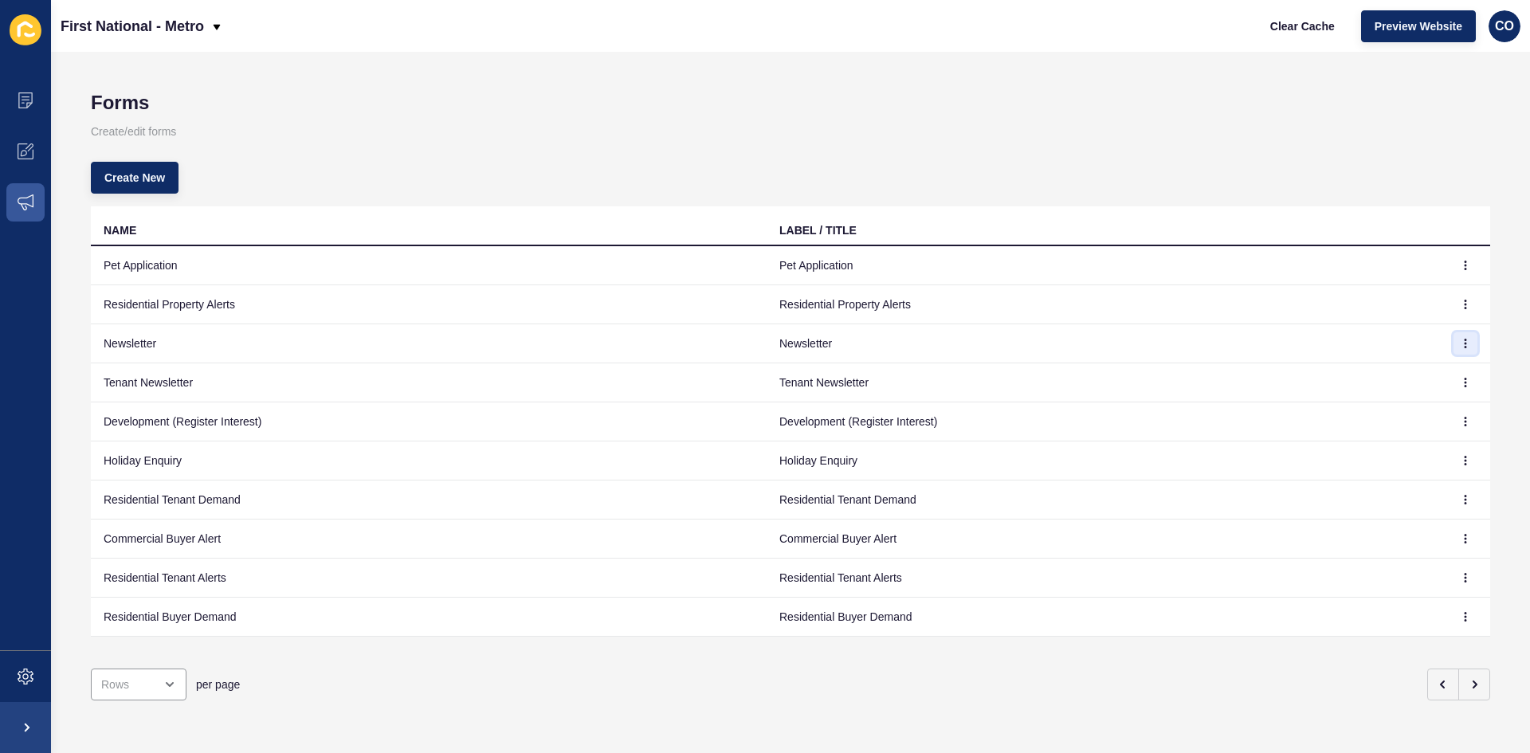
click at [1223, 339] on button "button" at bounding box center [1465, 343] width 24 height 22
click at [1223, 375] on link "Edit" at bounding box center [1410, 375] width 112 height 35
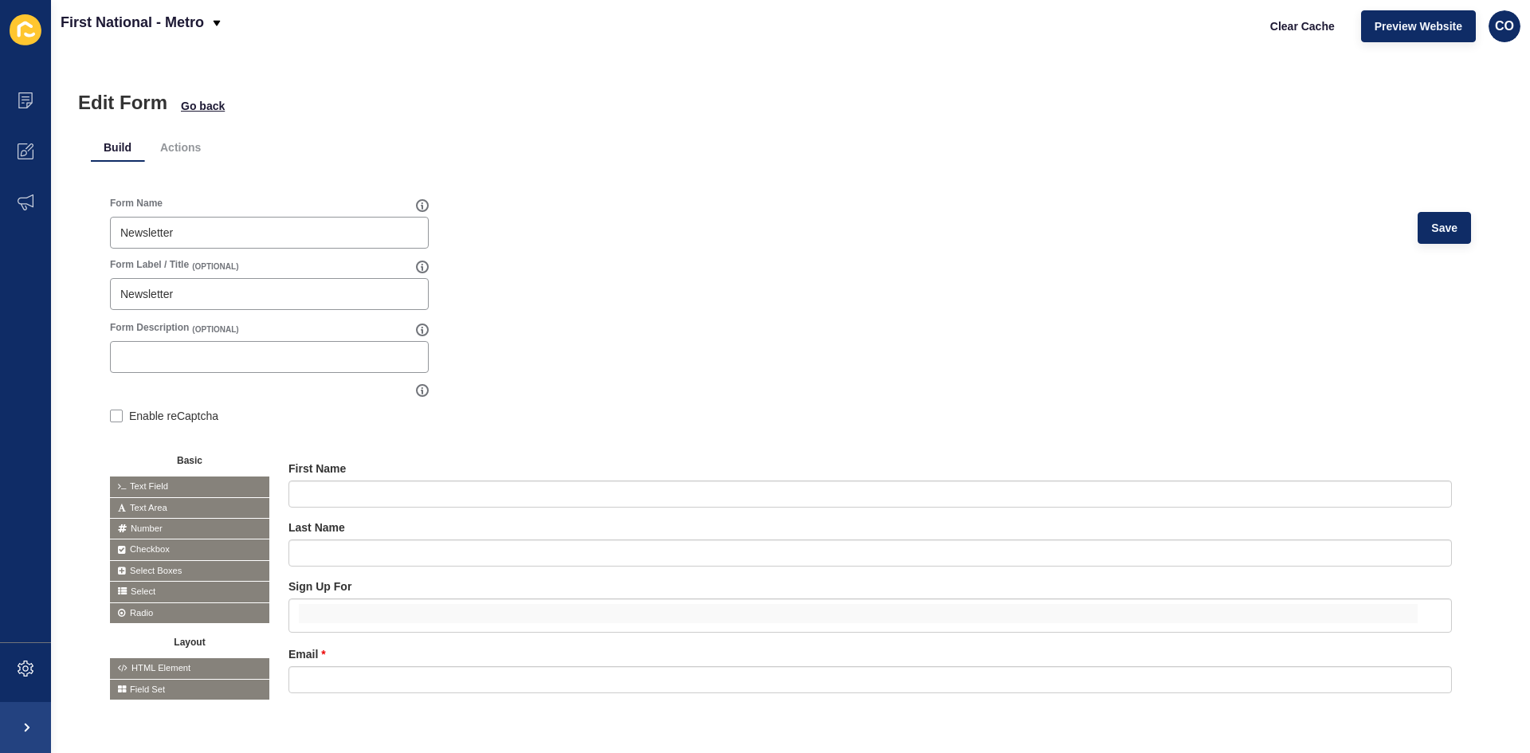
scroll to position [50, 0]
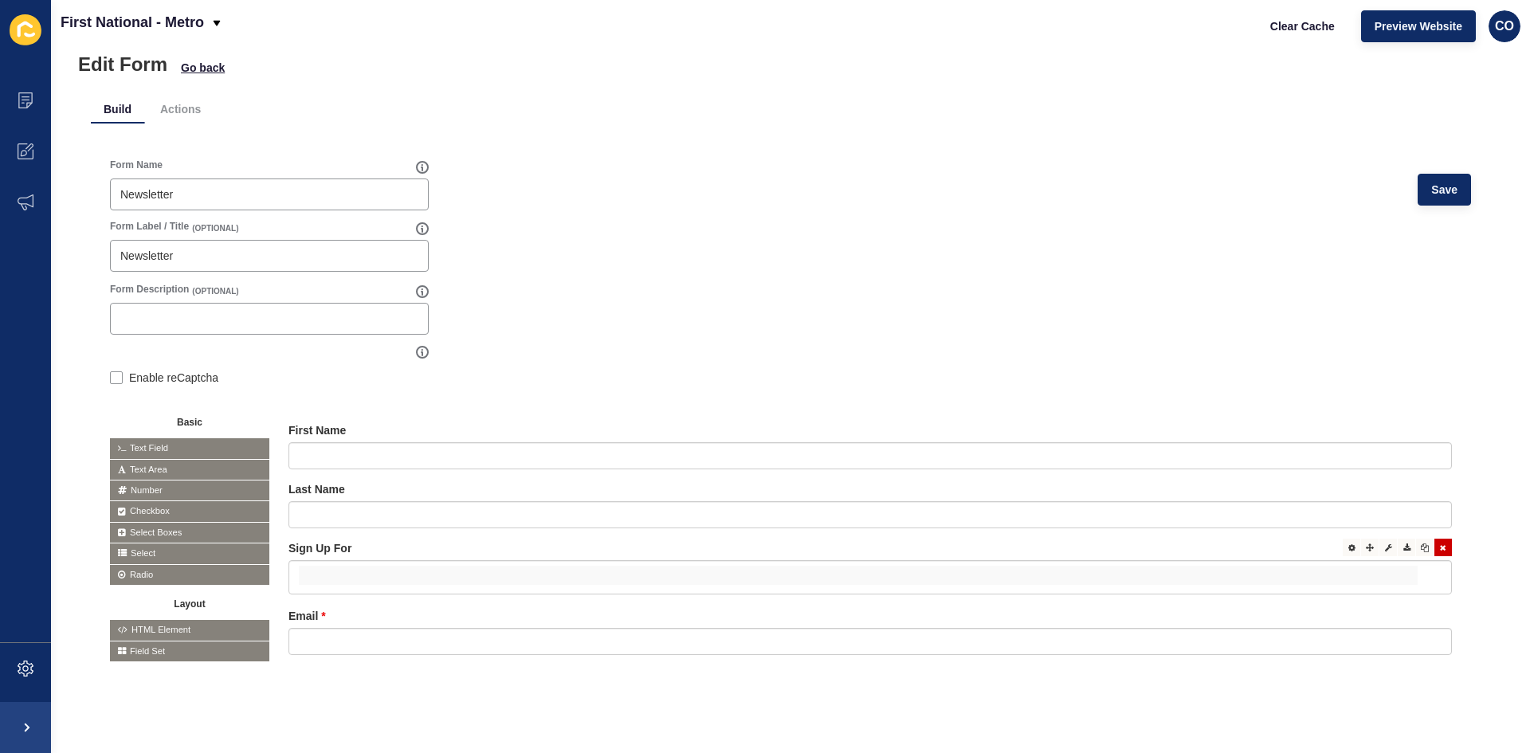
click at [1223, 575] on div at bounding box center [869, 577] width 1163 height 34
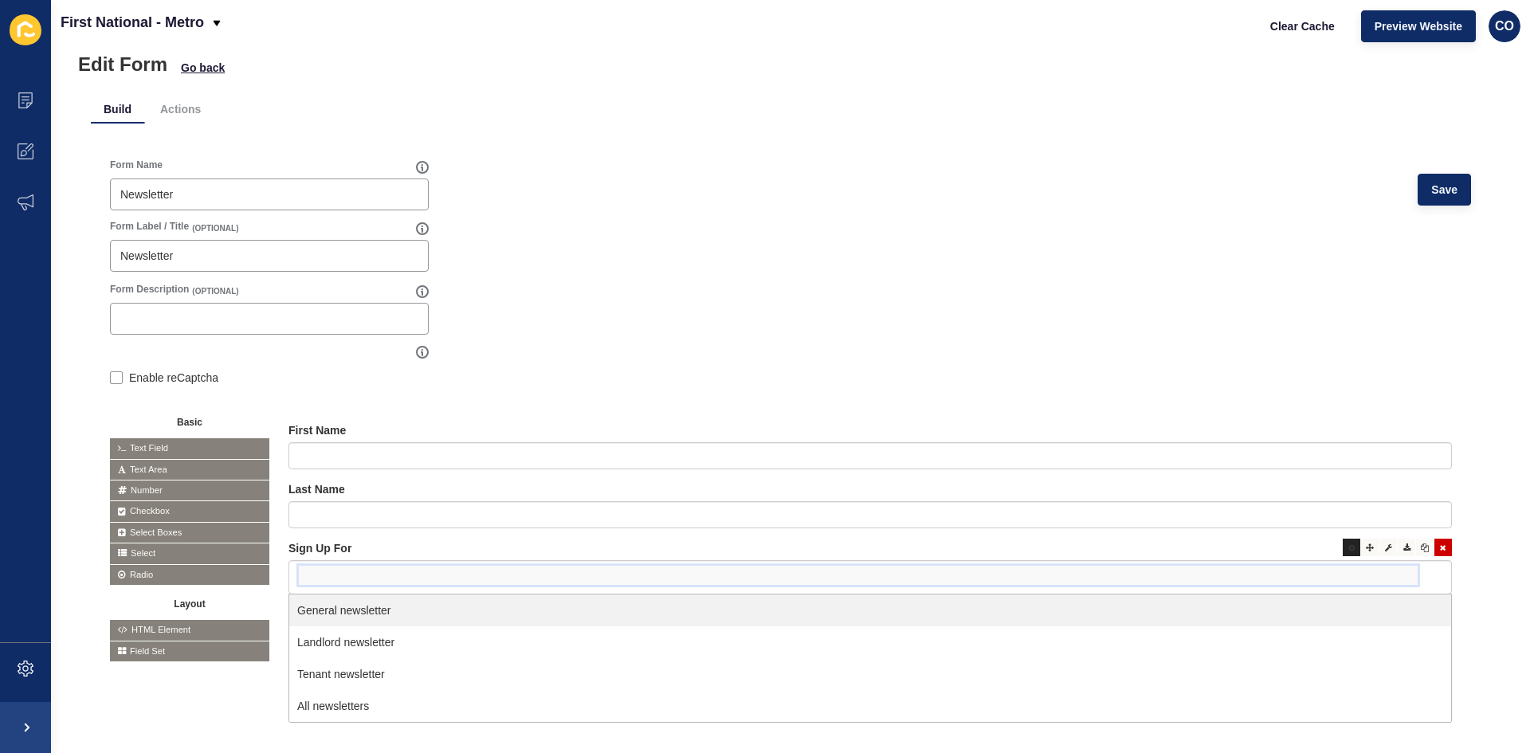
click at [1223, 543] on icon at bounding box center [1351, 547] width 7 height 8
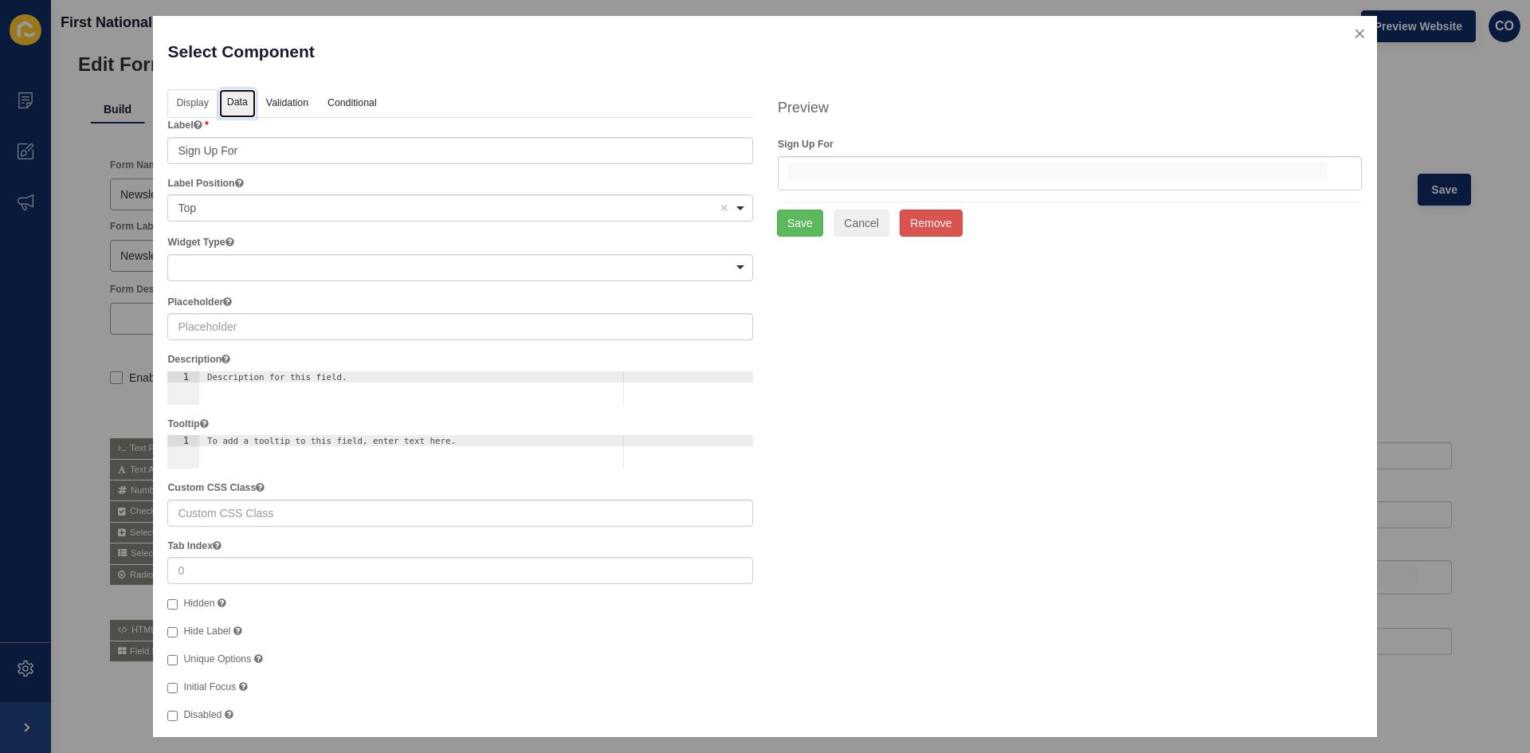
click at [232, 96] on link "Data" at bounding box center [237, 103] width 37 height 29
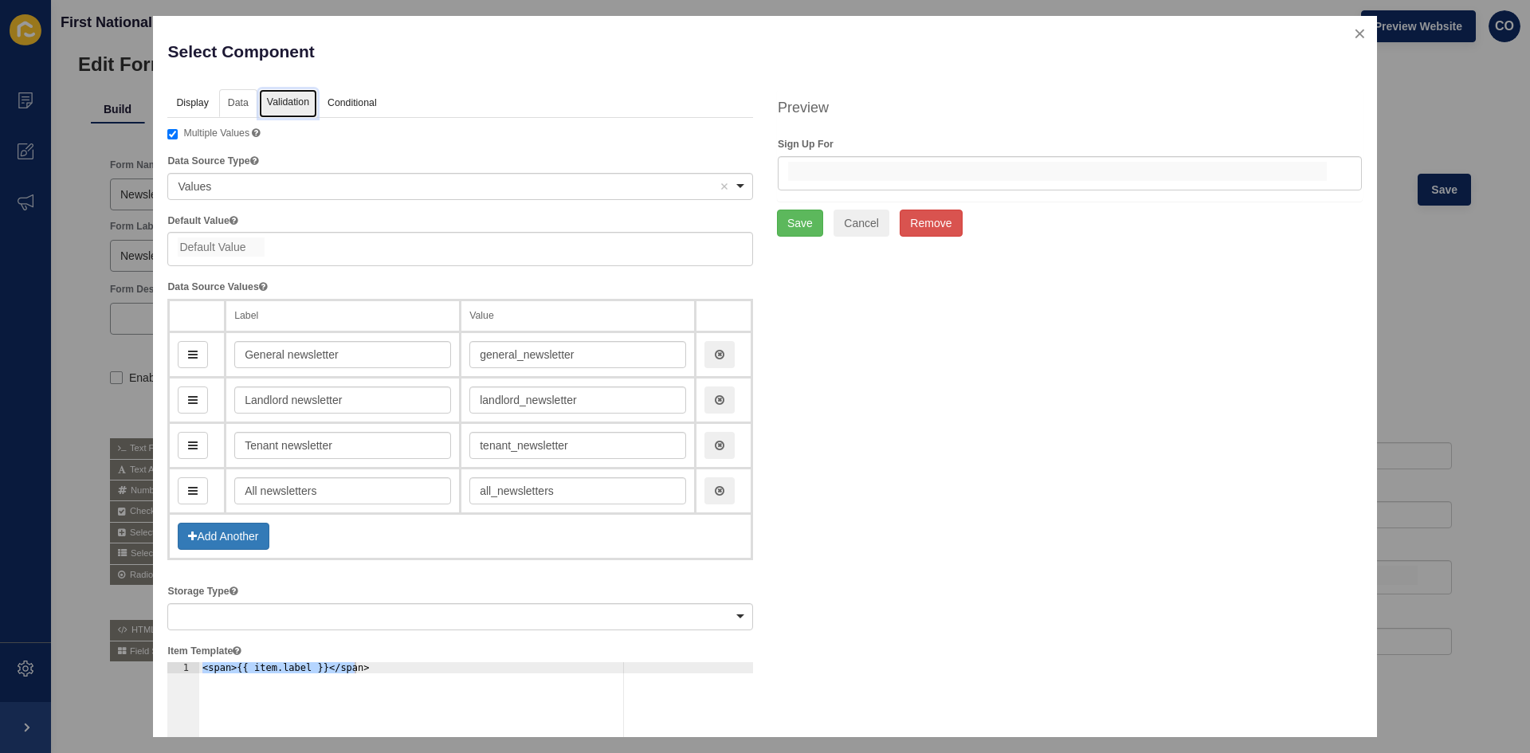
click at [292, 96] on link "Validation" at bounding box center [288, 103] width 58 height 29
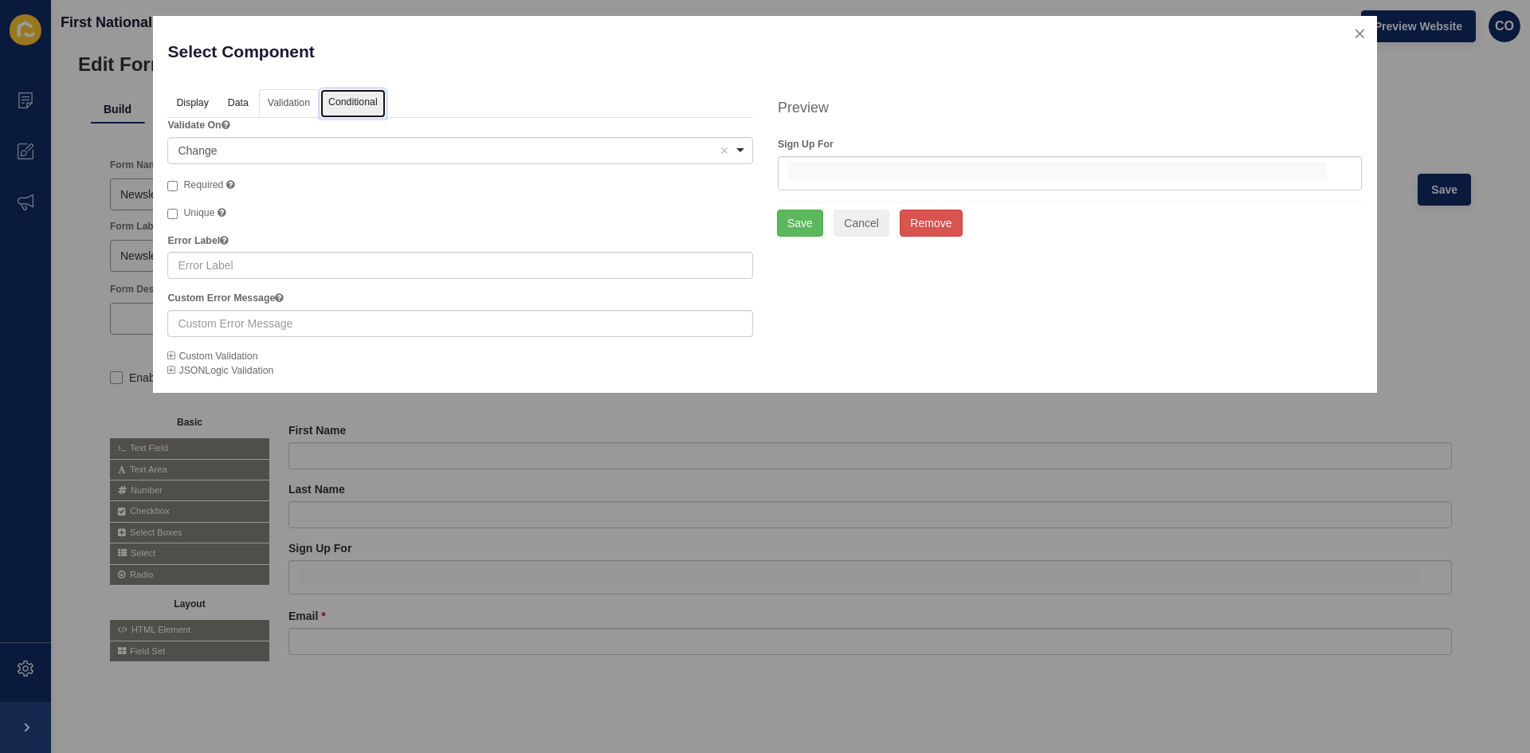
click at [358, 105] on link "Conditional" at bounding box center [352, 103] width 65 height 29
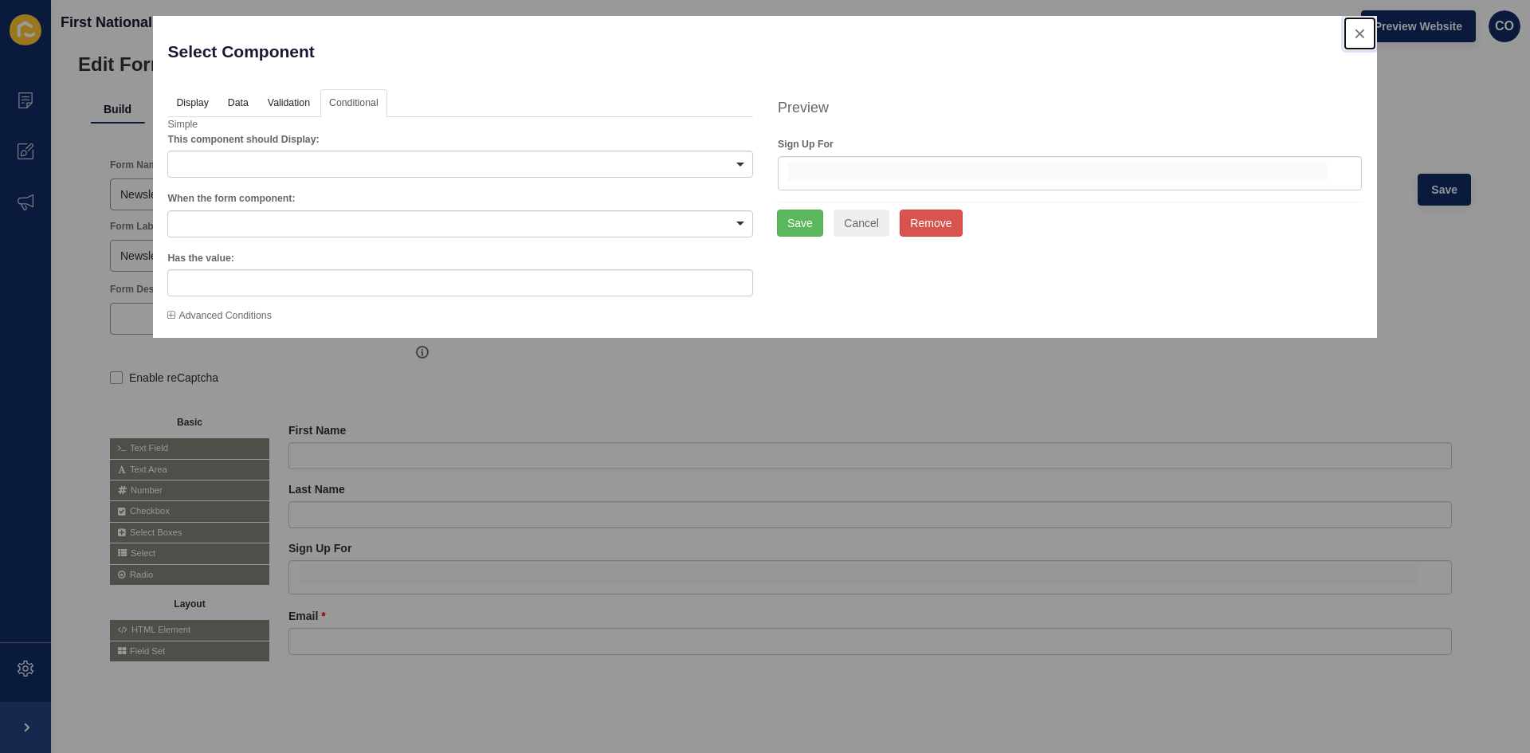
click at [1223, 33] on button "close" at bounding box center [1359, 33] width 33 height 33
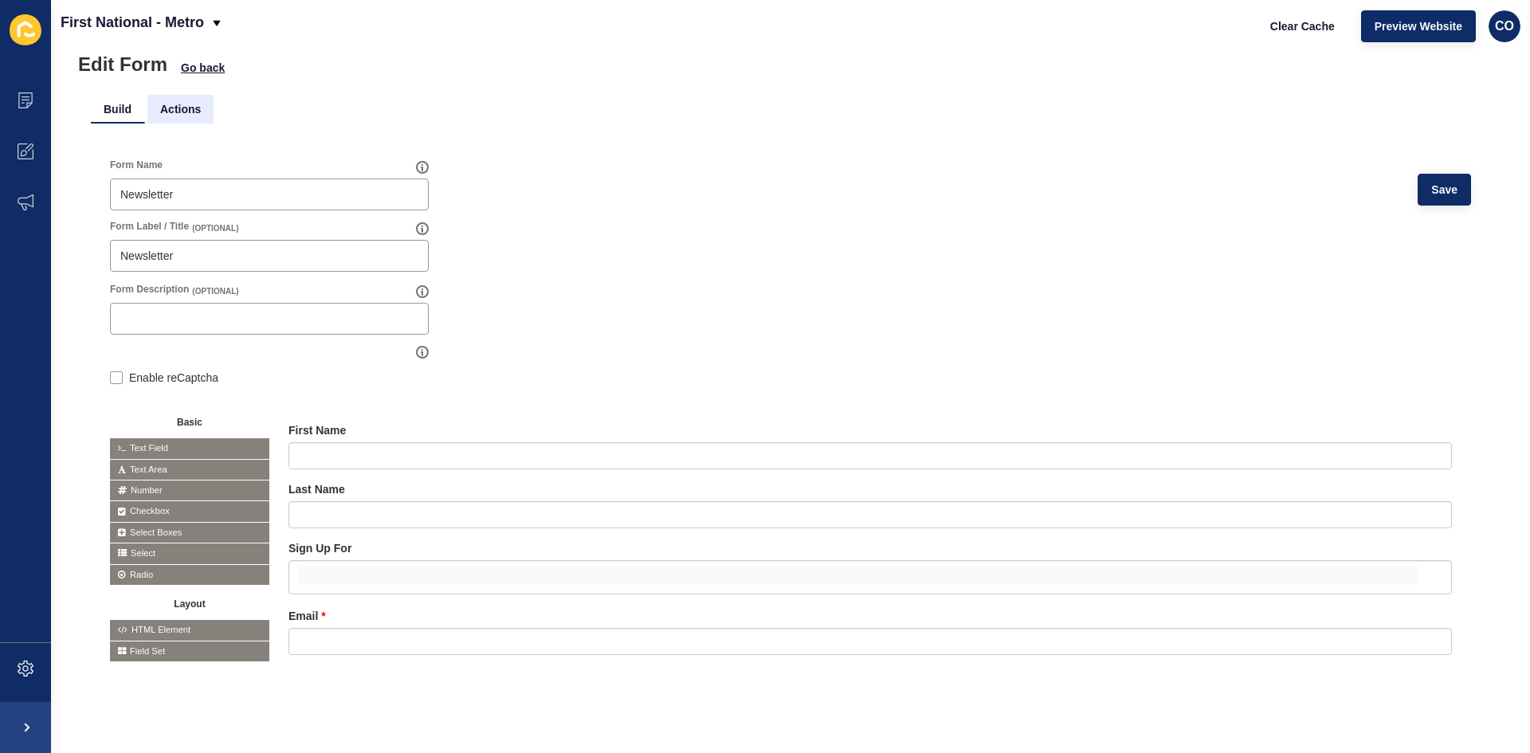
click at [180, 100] on li "Actions" at bounding box center [180, 109] width 66 height 29
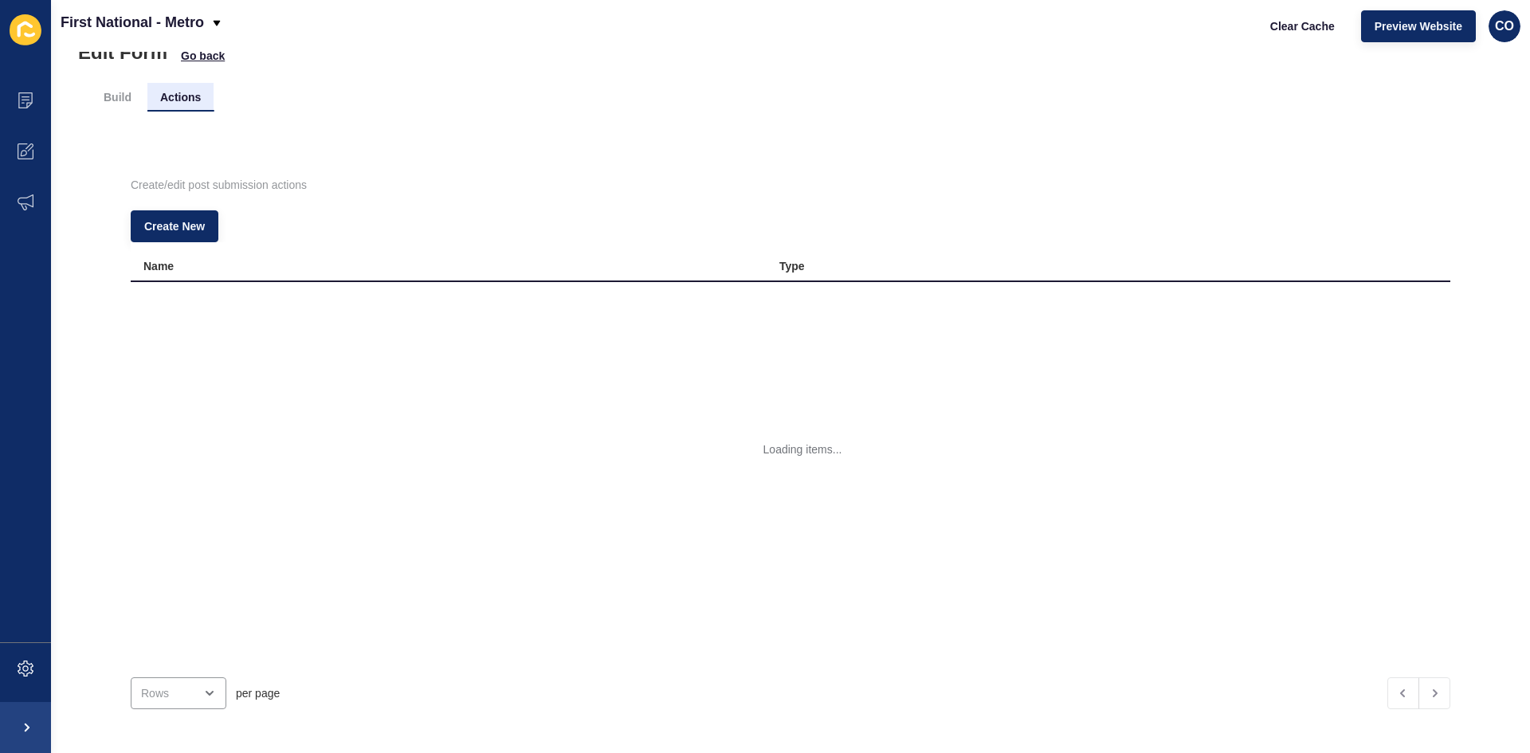
scroll to position [0, 0]
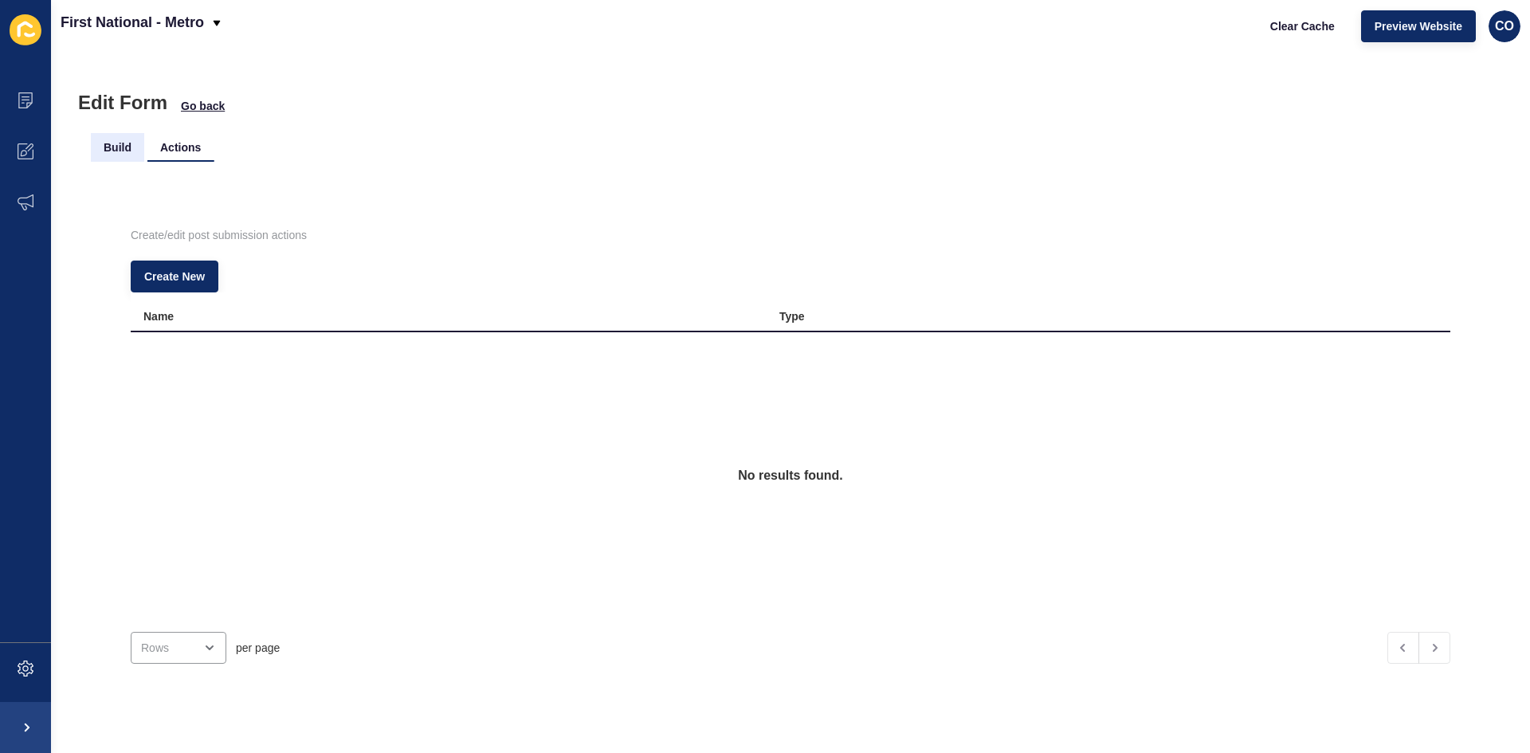
click at [116, 149] on li "Build" at bounding box center [117, 147] width 53 height 29
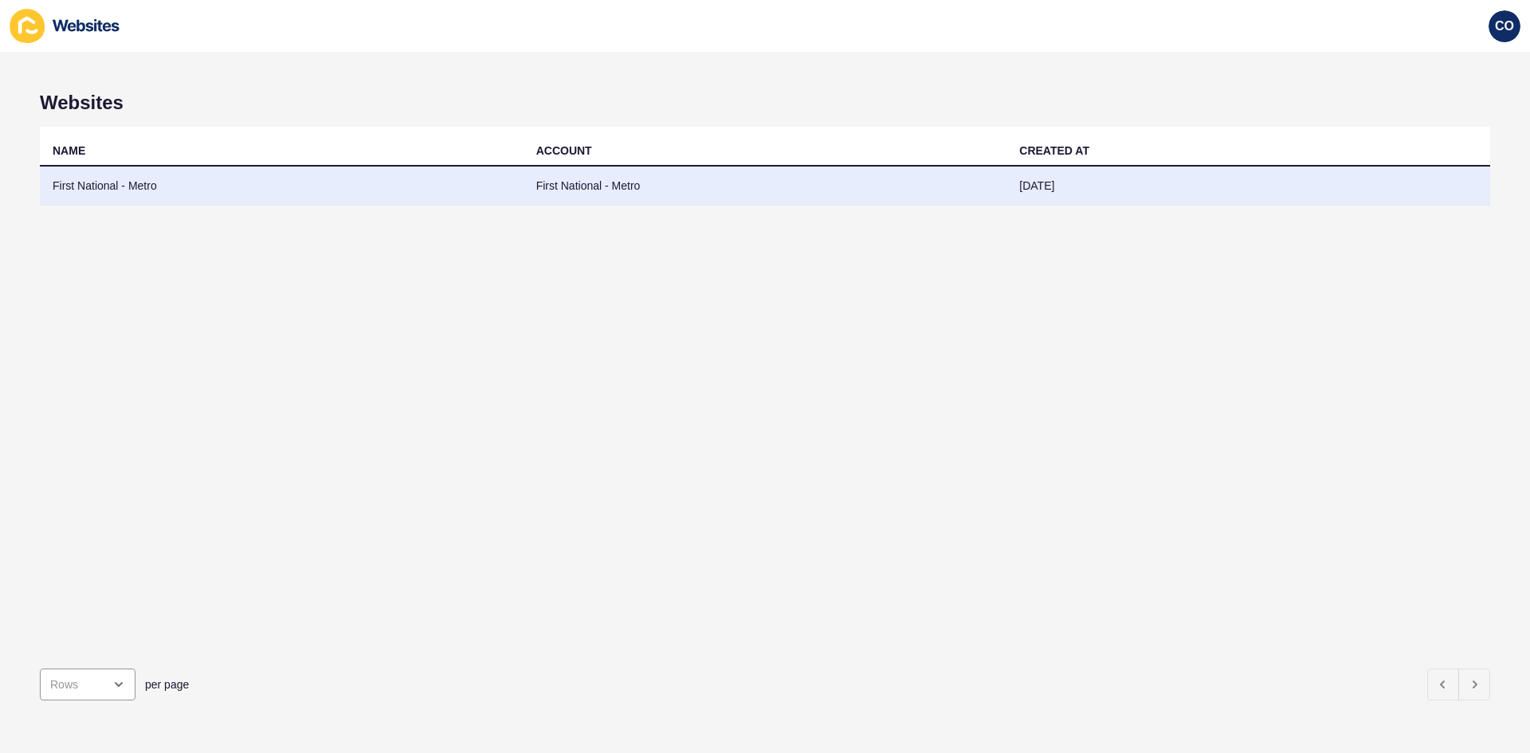
click at [145, 194] on td "First National - Metro" at bounding box center [282, 186] width 484 height 39
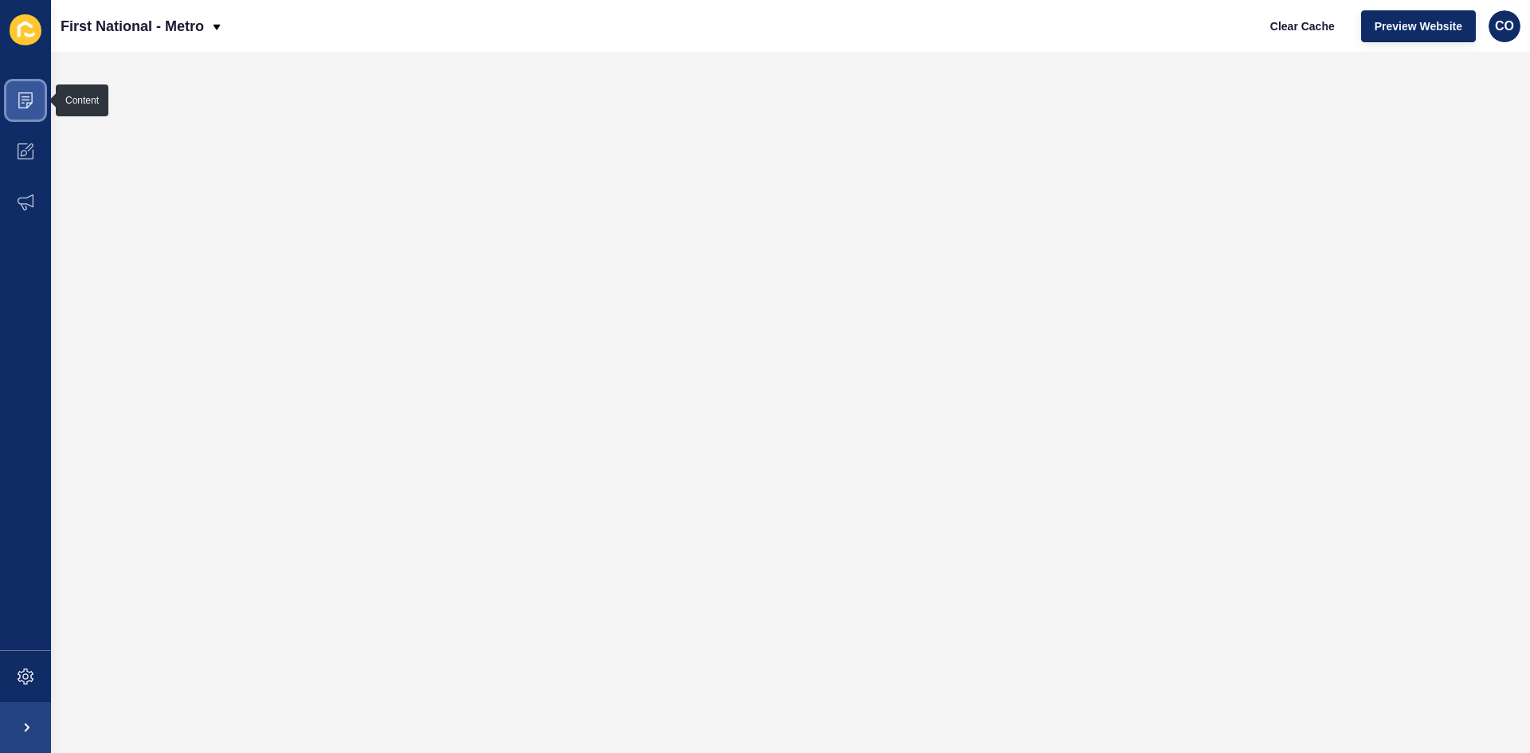
click at [34, 103] on span at bounding box center [25, 100] width 51 height 51
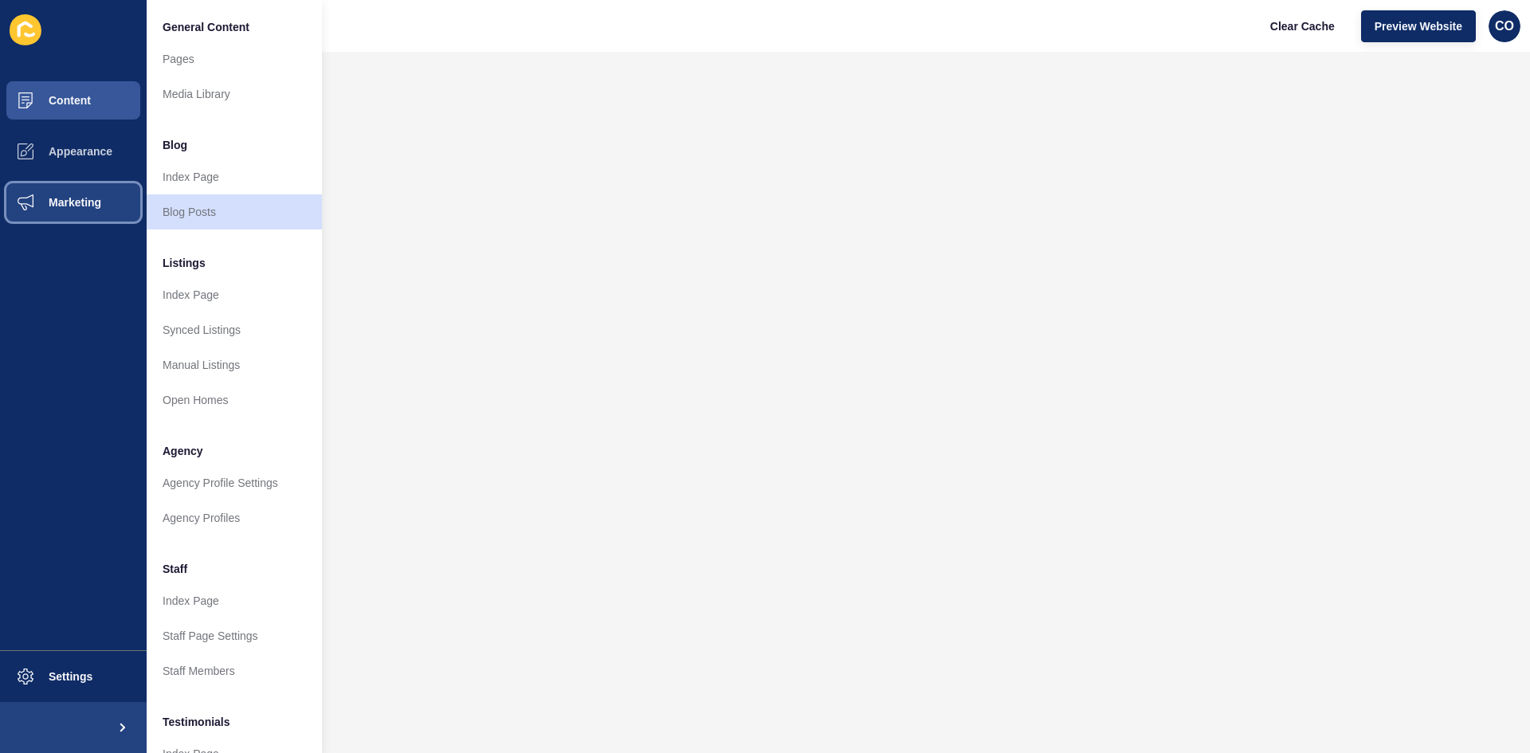
click at [76, 210] on button "Marketing" at bounding box center [73, 202] width 147 height 51
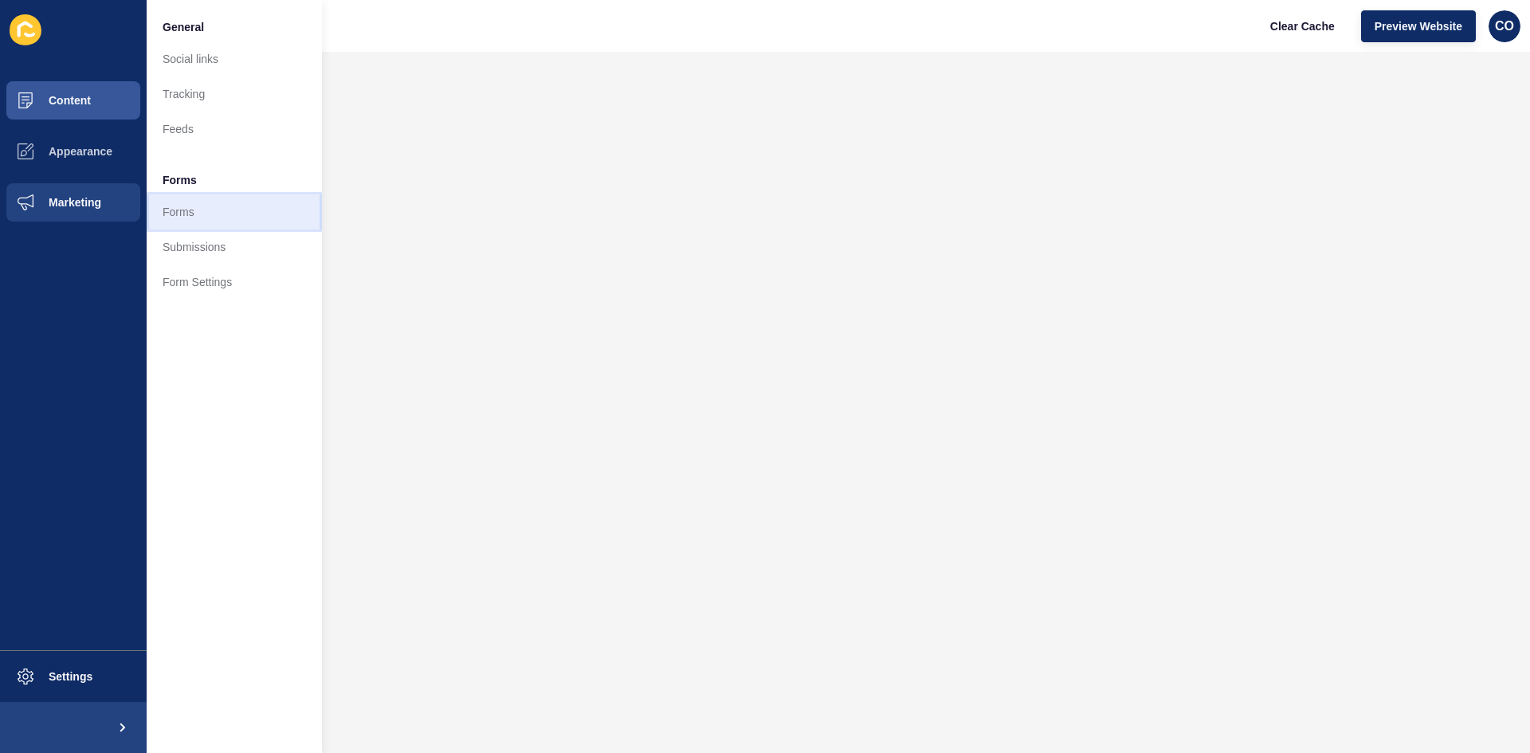
click at [192, 215] on link "Forms" at bounding box center [234, 211] width 175 height 35
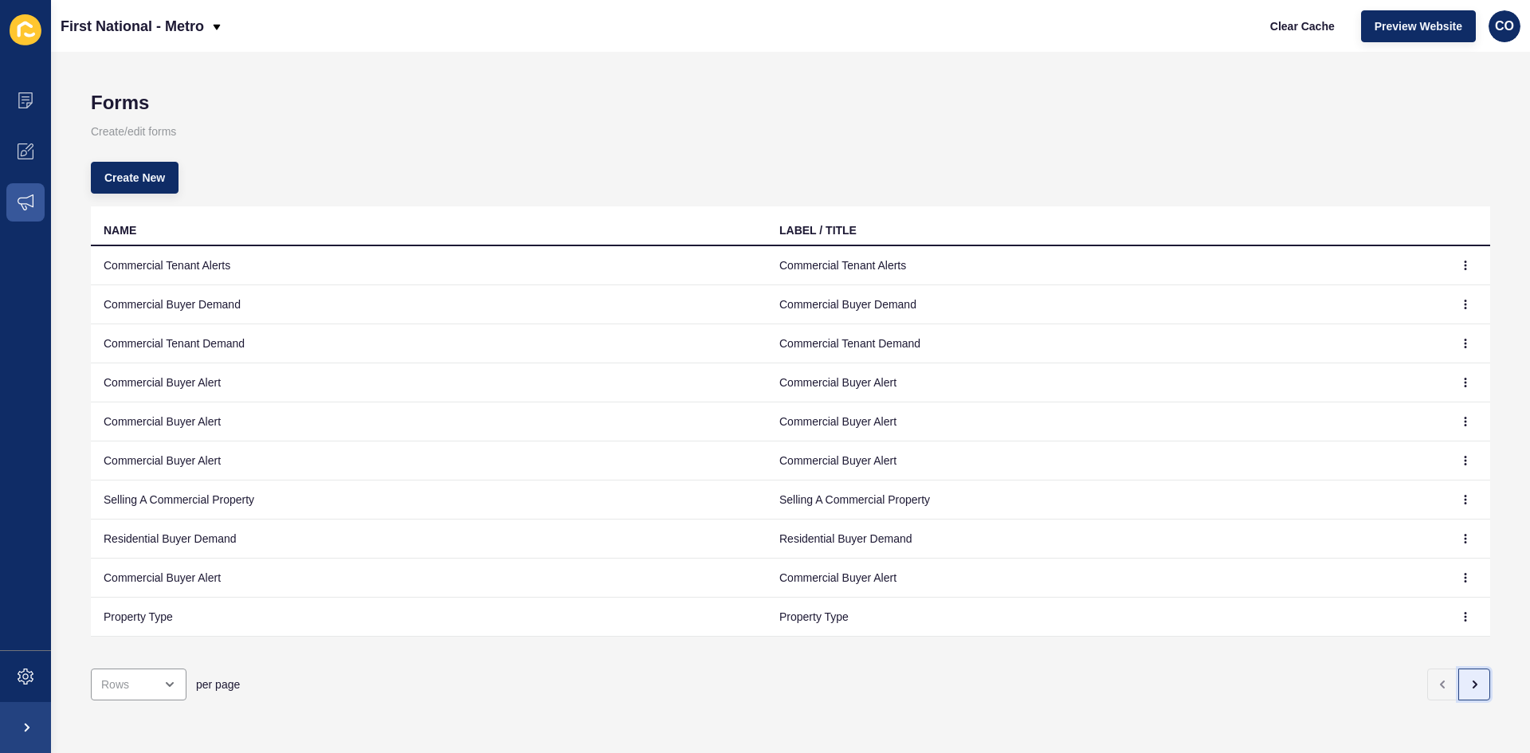
click at [1223, 581] on button "button" at bounding box center [1474, 685] width 32 height 32
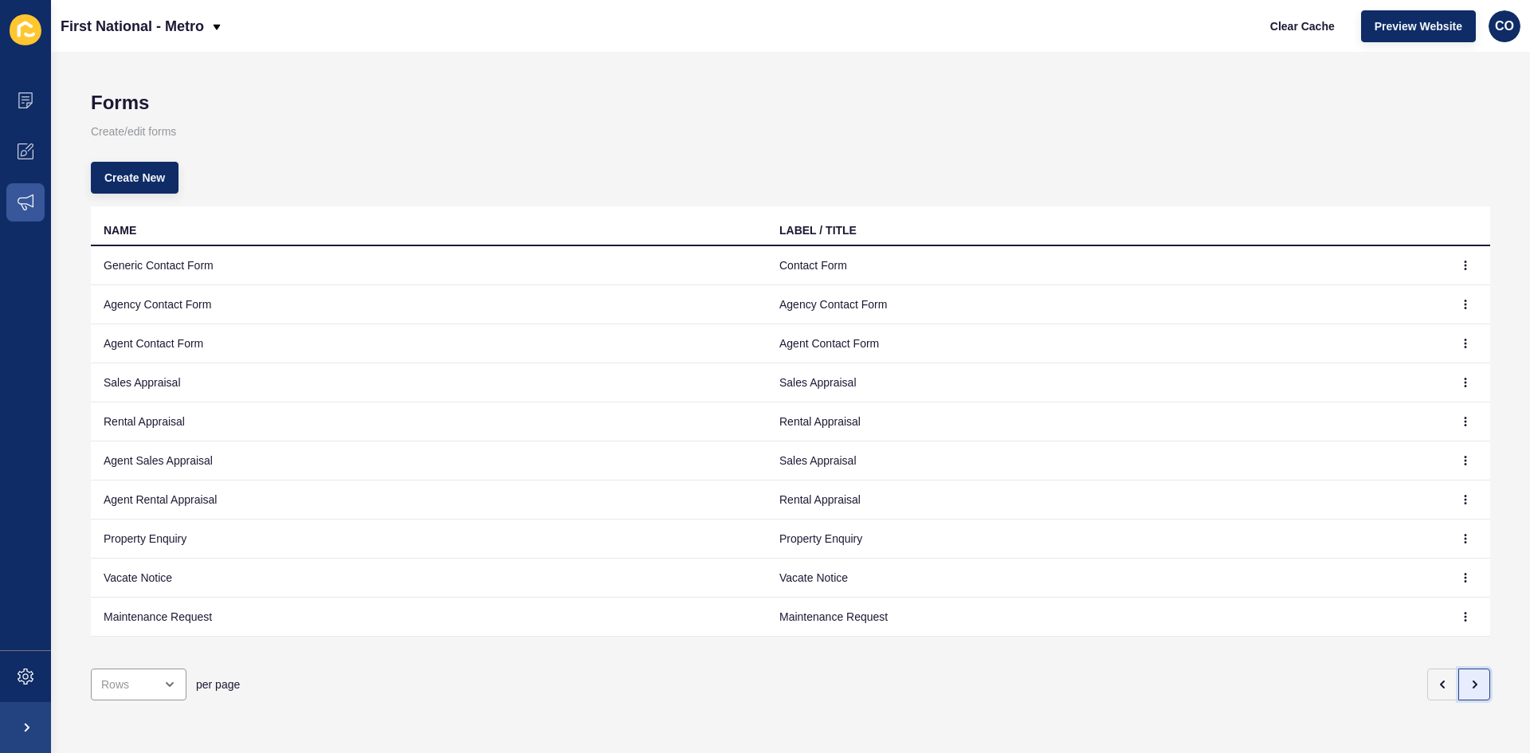
click at [1223, 581] on icon "button" at bounding box center [1474, 684] width 13 height 13
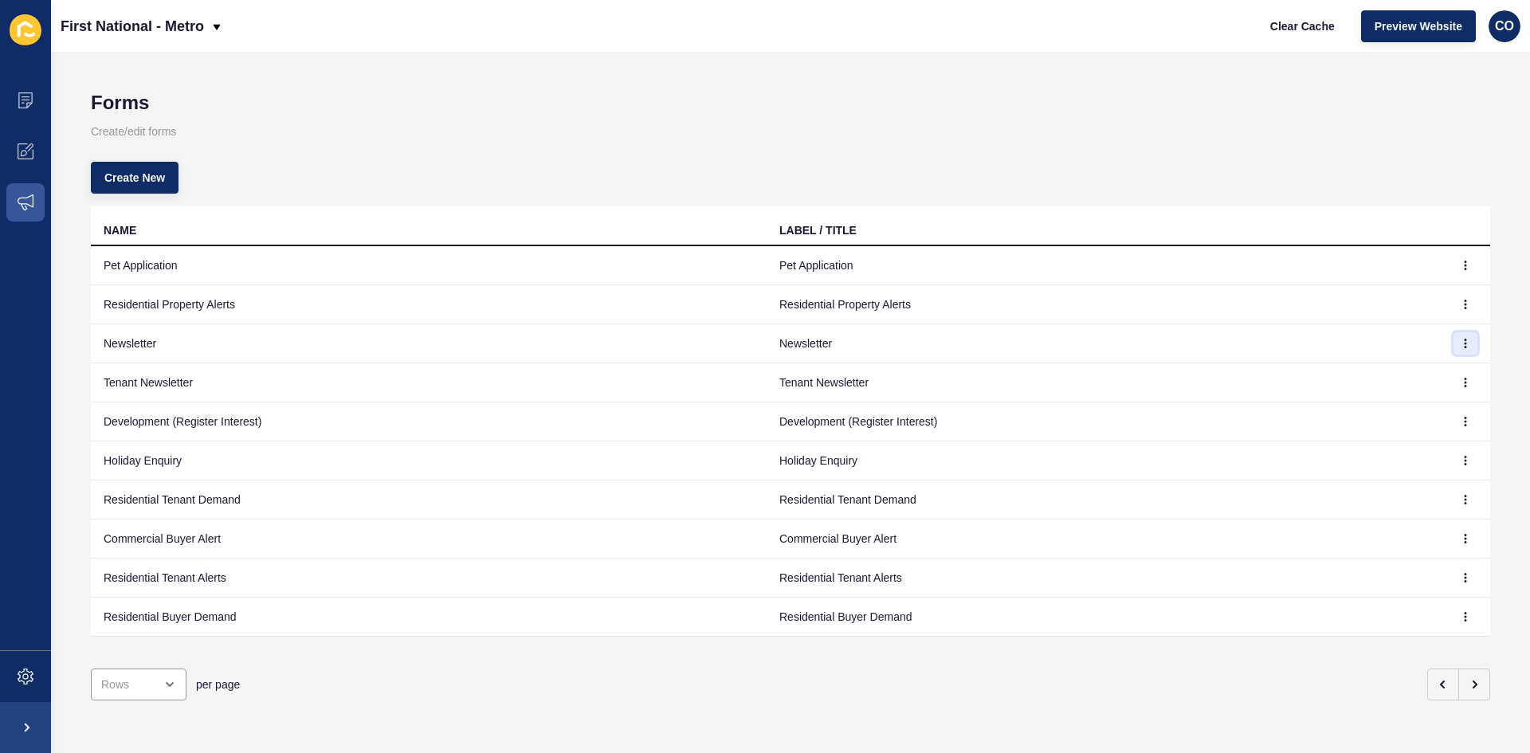
click at [1223, 343] on icon "button" at bounding box center [1465, 343] width 1 height 8
click at [1223, 375] on link "Edit" at bounding box center [1410, 375] width 112 height 35
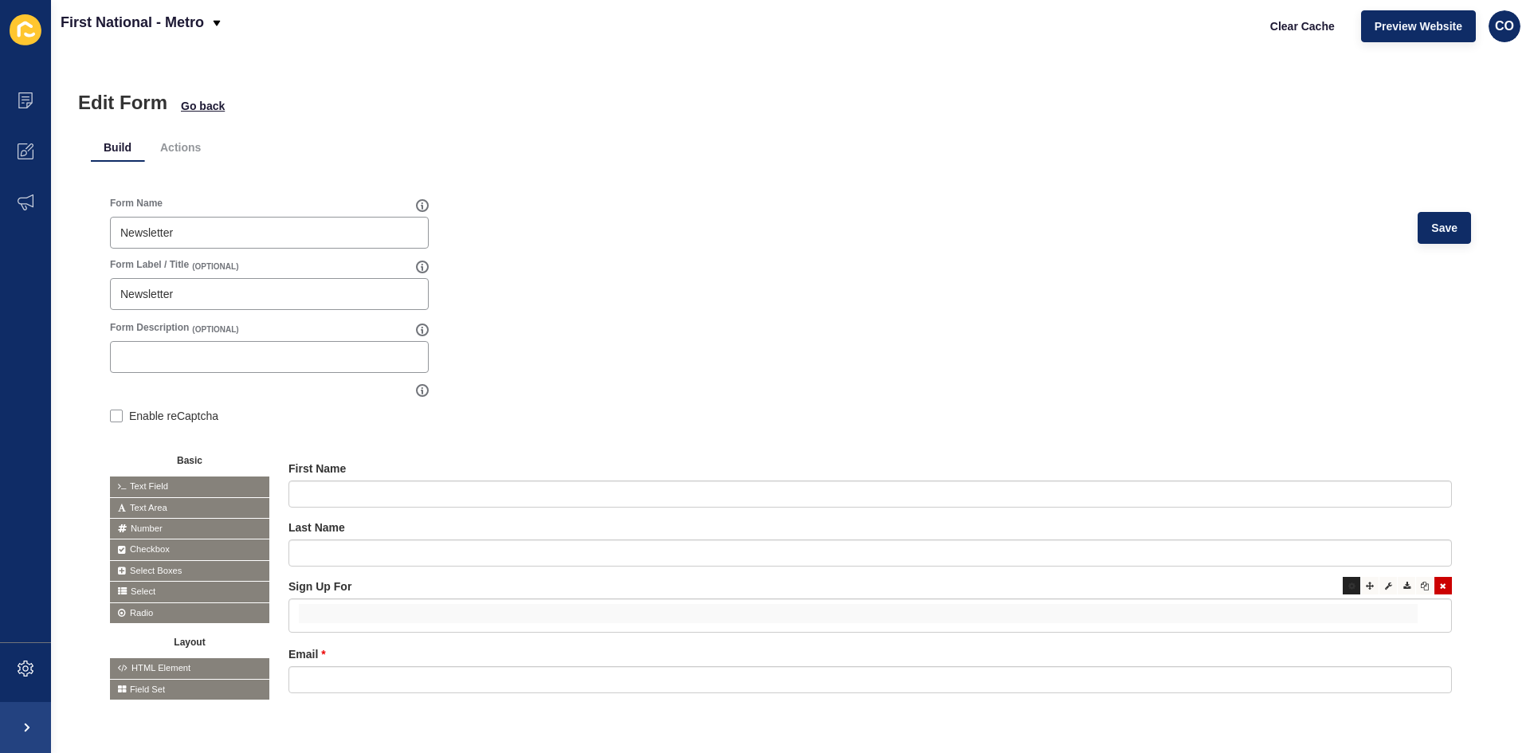
click at [1223, 581] on div at bounding box center [1352, 586] width 18 height 18
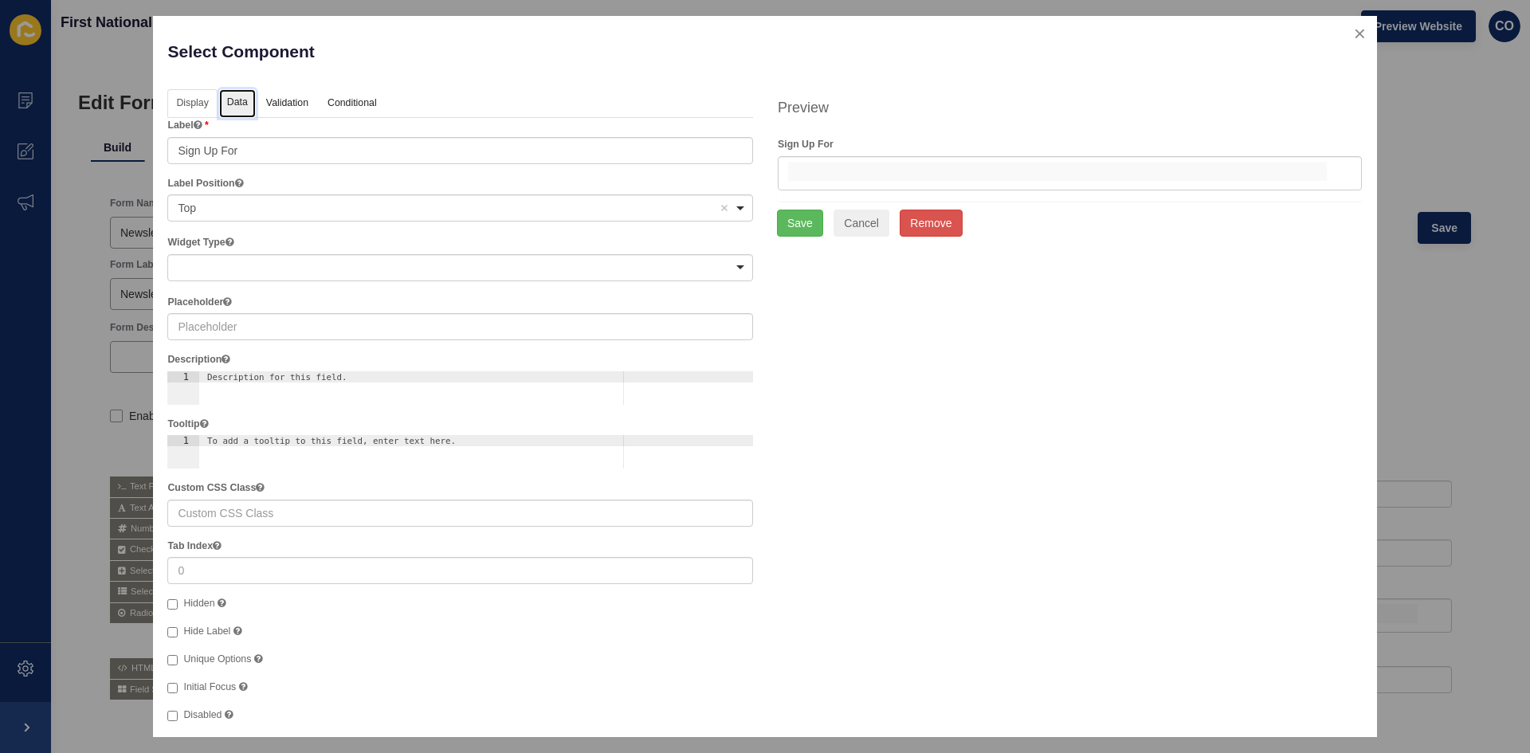
click at [237, 95] on link "Data" at bounding box center [237, 103] width 37 height 29
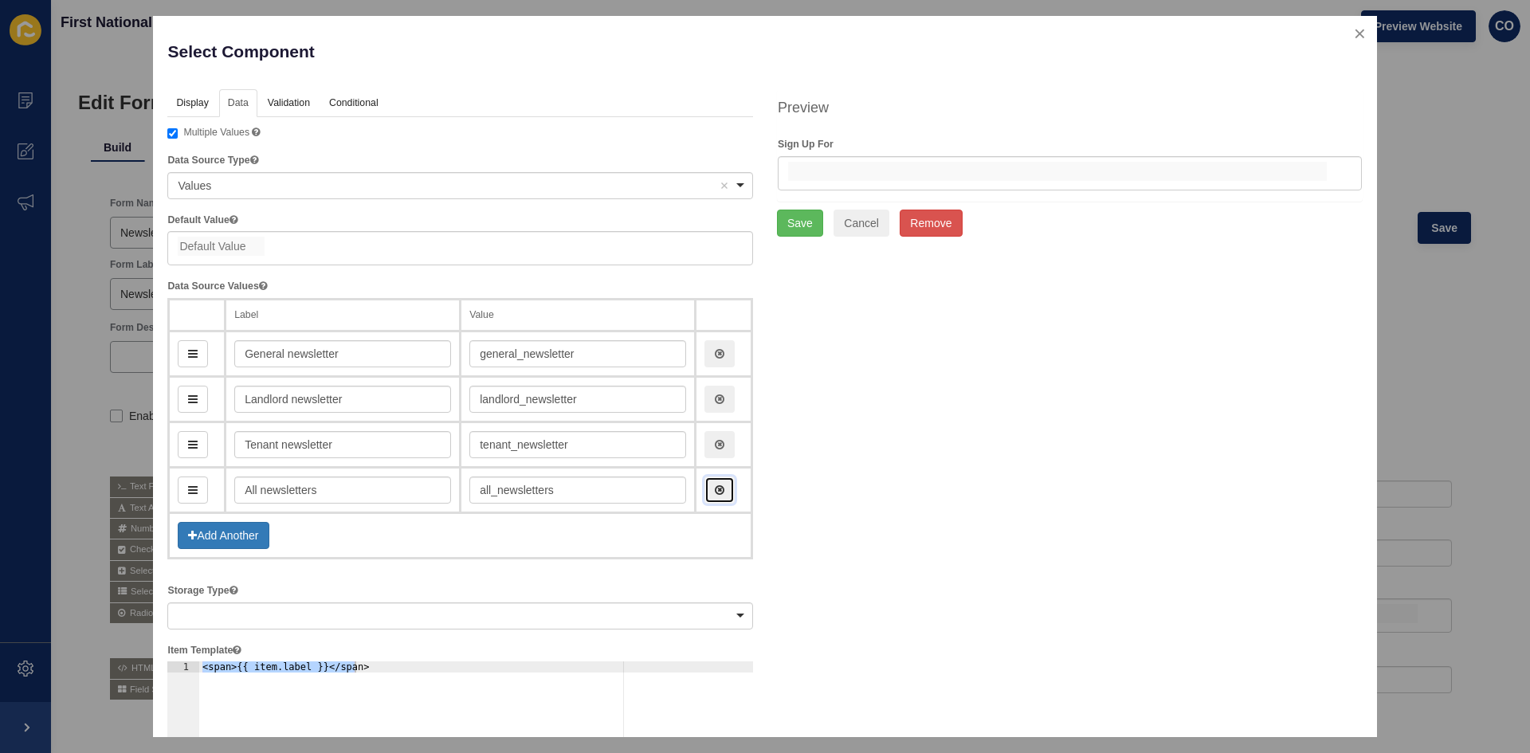
click at [715, 492] on icon "button" at bounding box center [720, 489] width 10 height 11
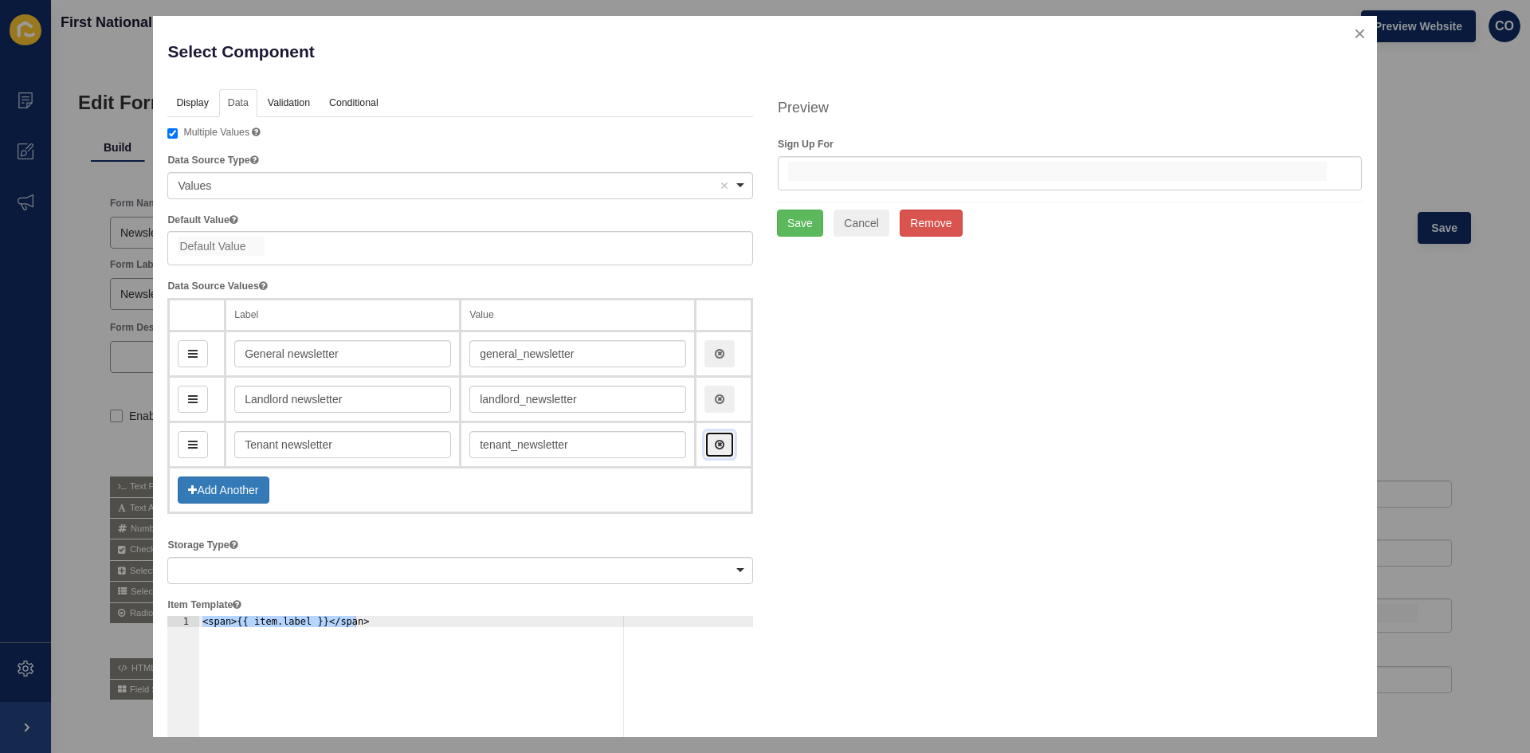
click at [715, 443] on icon "button" at bounding box center [720, 444] width 10 height 11
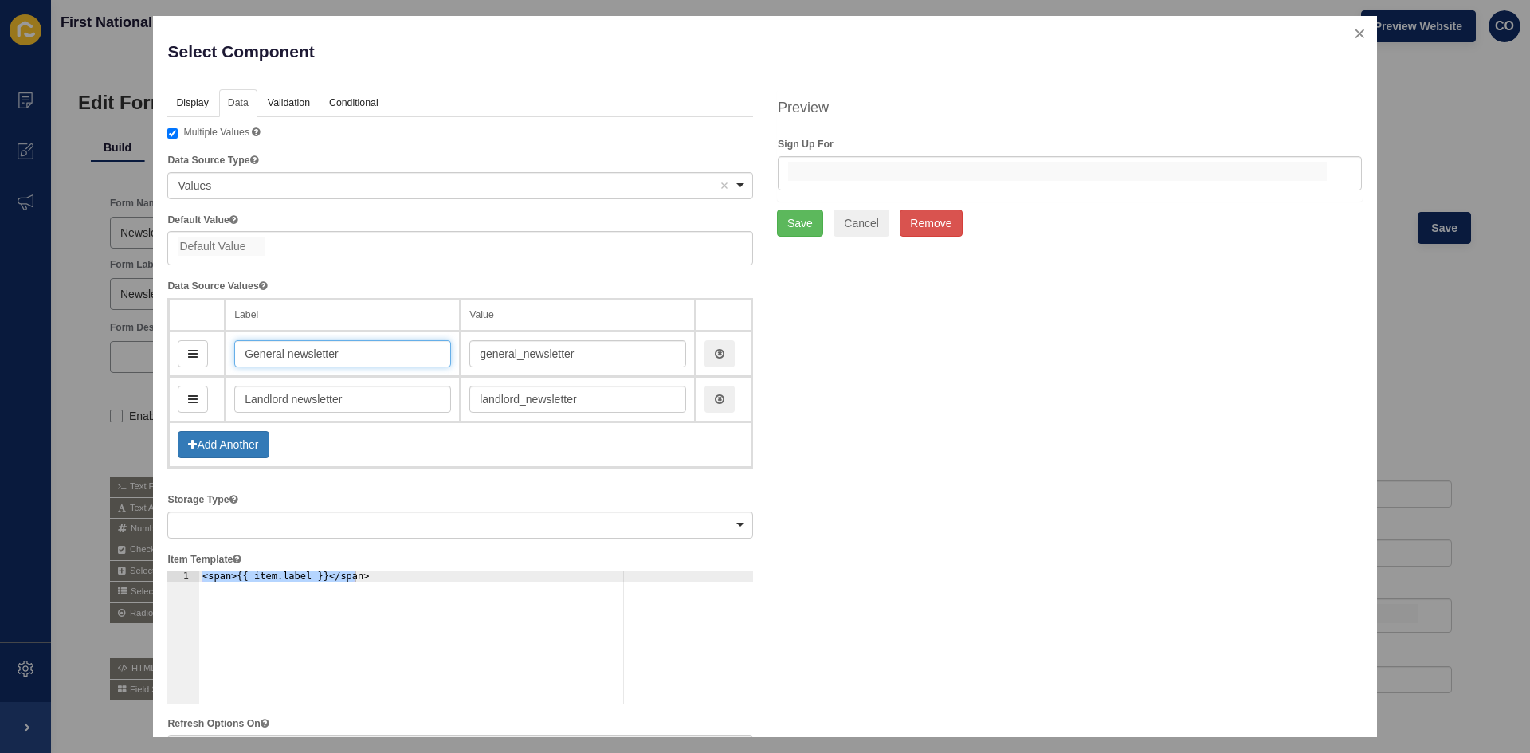
drag, startPoint x: 363, startPoint y: 351, endPoint x: 234, endPoint y: 352, distance: 128.3
click at [234, 352] on input "General newsletter" at bounding box center [342, 353] width 217 height 27
paste input "Residential N"
type input "Residential Newsletter"
type input "residentialNewsletter"
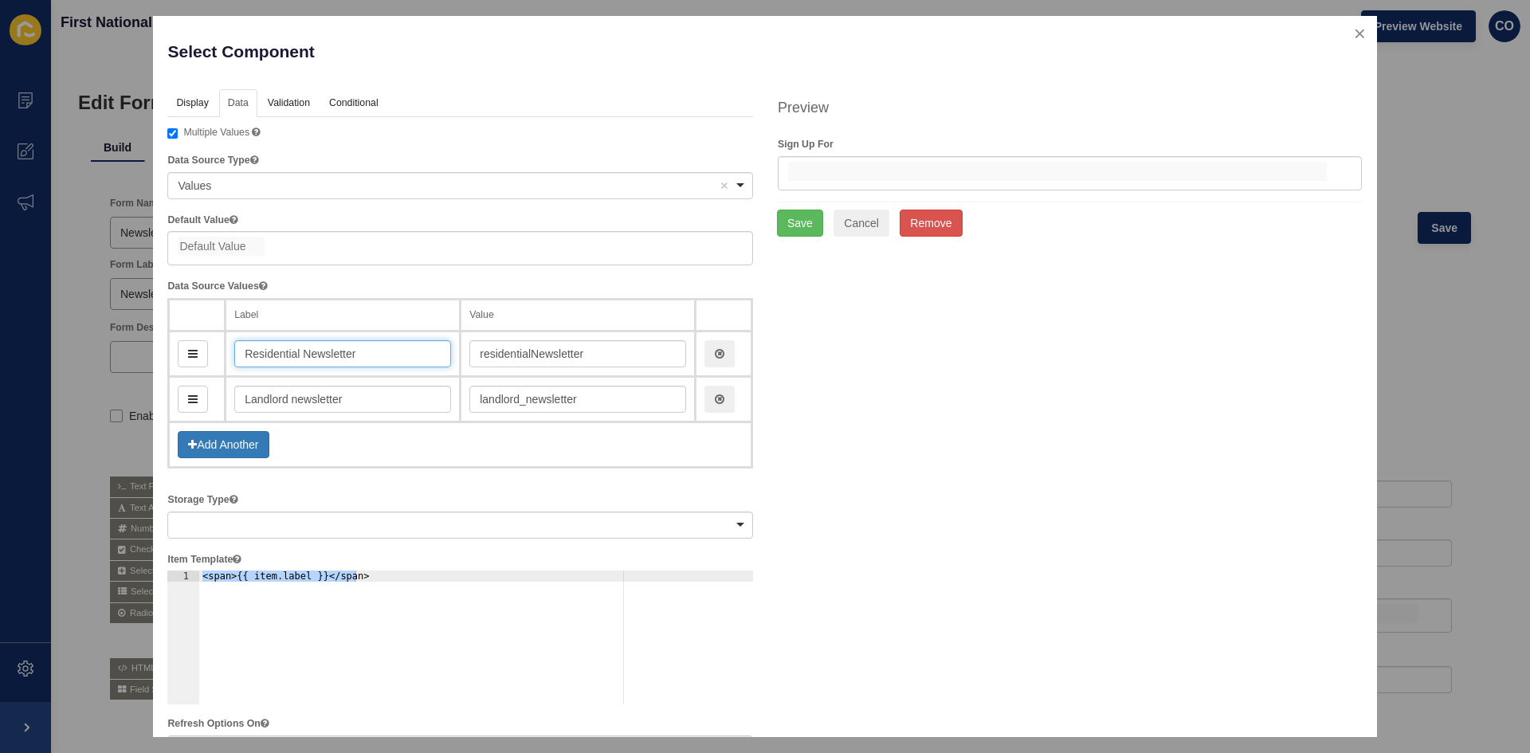
type input "Residential Newsletter"
drag, startPoint x: 335, startPoint y: 401, endPoint x: 233, endPoint y: 401, distance: 102.0
click at [233, 401] on td "Landlord newsletter" at bounding box center [342, 399] width 235 height 45
paste input "Commercial N"
type input "Commercial Newsletter"
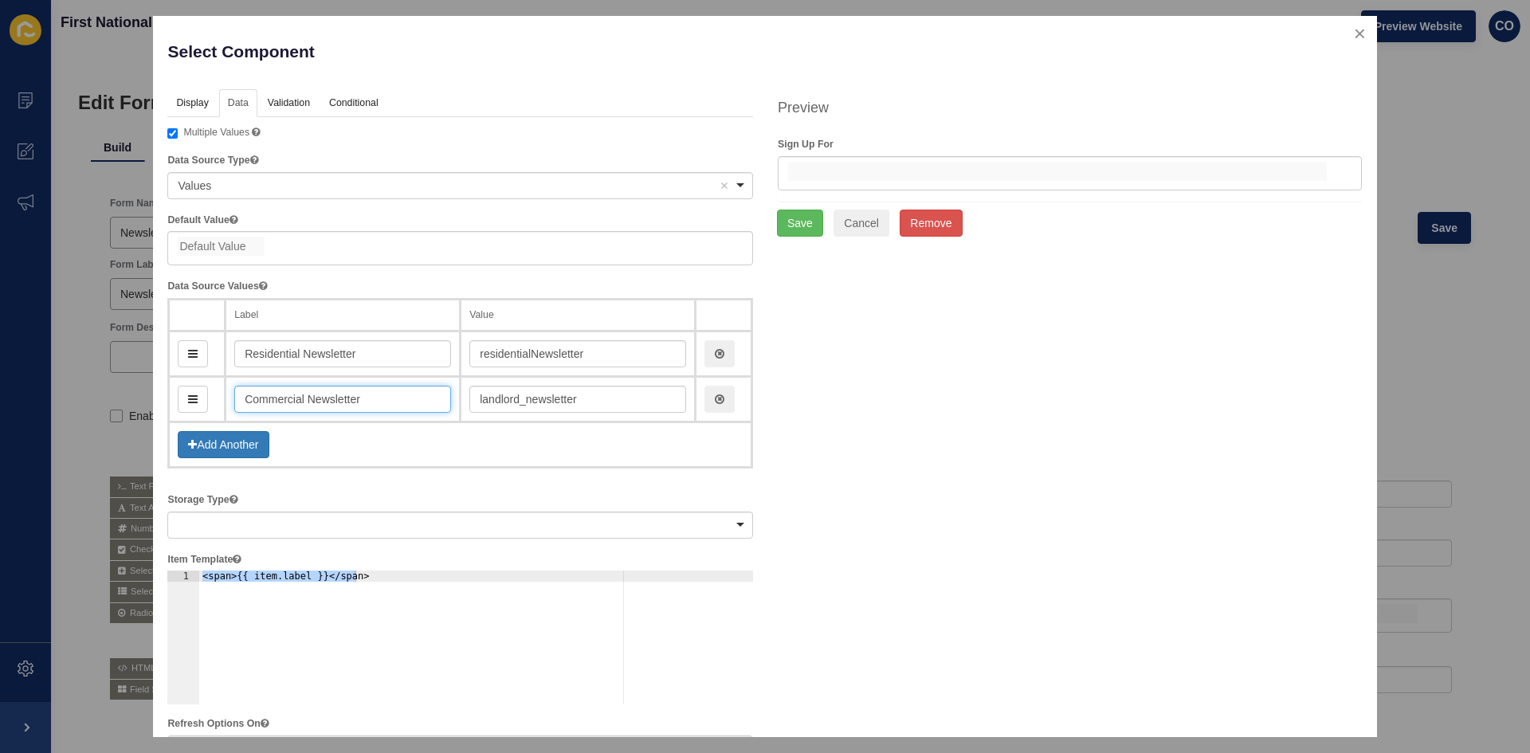
type input "commercialNewsletter"
type input "Commercial Newsletter"
click at [794, 226] on button "Save" at bounding box center [800, 223] width 46 height 27
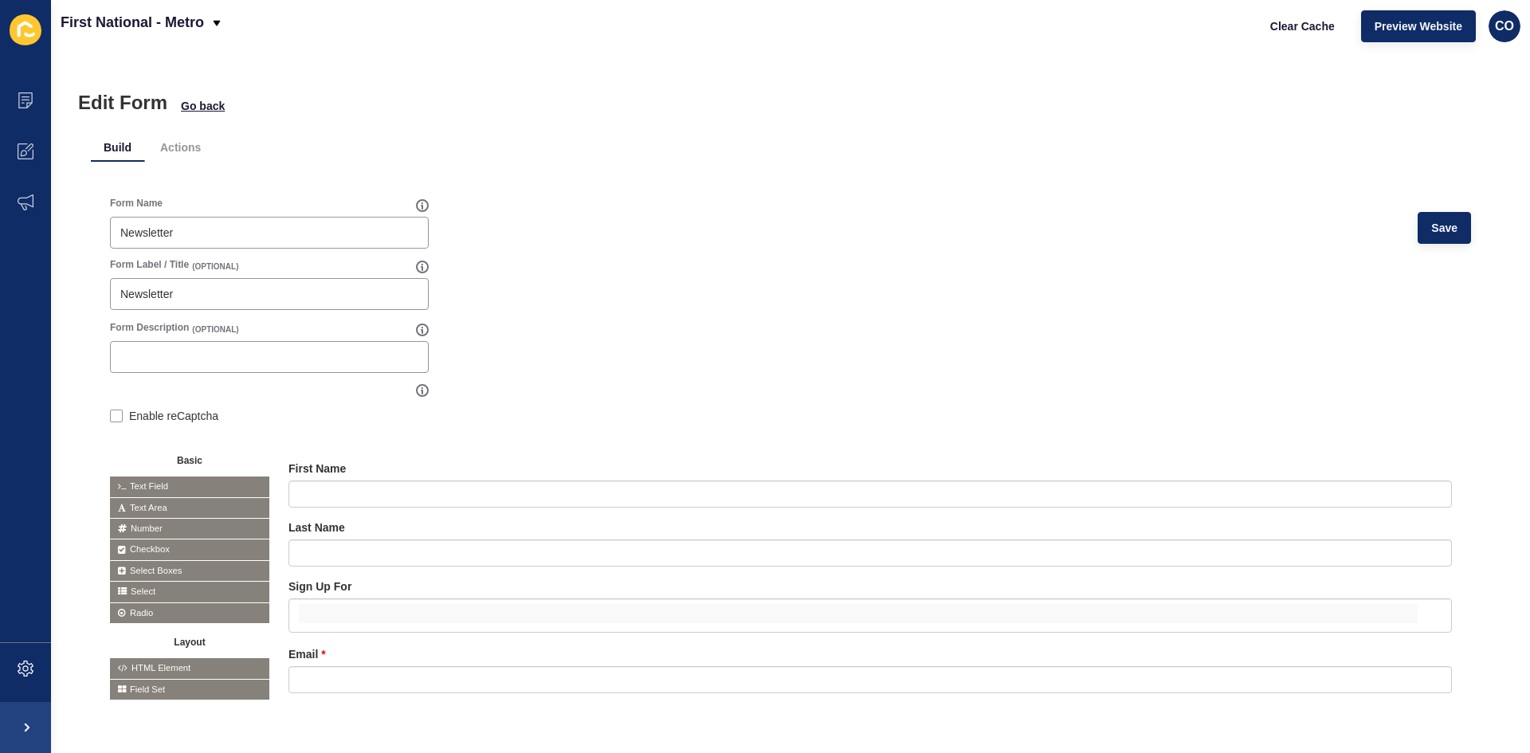
click at [1223, 193] on div "Form Name Newsletter Save Form Label / Title (OPTIONAL) Newsletter Form Descrip…" at bounding box center [790, 465] width 1399 height 574
click at [1223, 227] on span "Save" at bounding box center [1444, 228] width 26 height 16
click at [1223, 24] on span "Clear Cache" at bounding box center [1302, 26] width 65 height 16
